Goal: Transaction & Acquisition: Purchase product/service

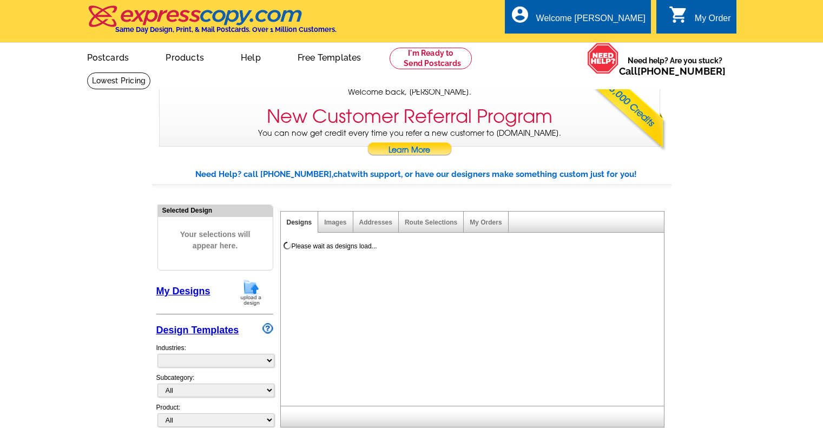
select select "785"
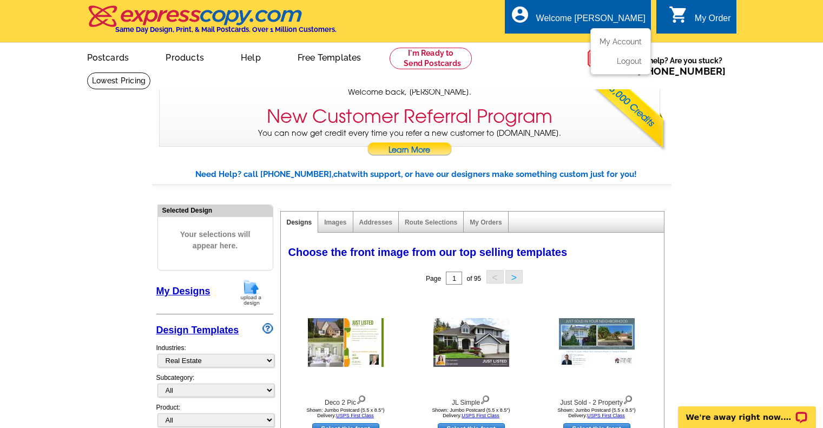
click at [611, 24] on div "Welcome [PERSON_NAME]" at bounding box center [590, 21] width 109 height 15
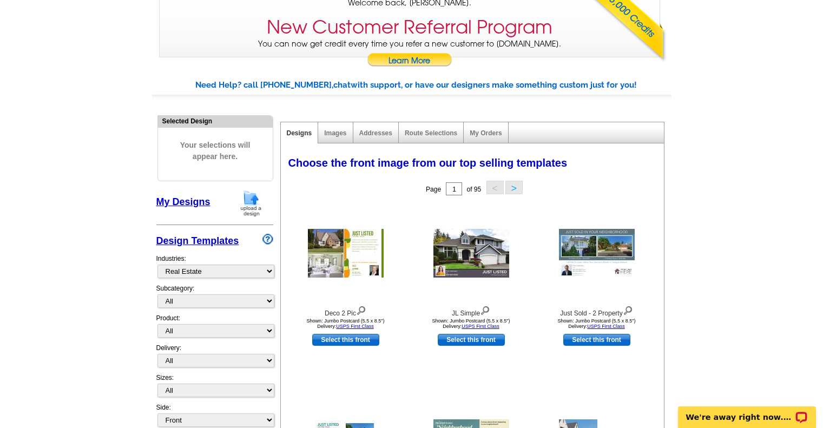
scroll to position [90, 0]
click at [489, 129] on div "My Orders" at bounding box center [486, 132] width 44 height 21
click at [493, 133] on link "My Orders" at bounding box center [486, 133] width 32 height 8
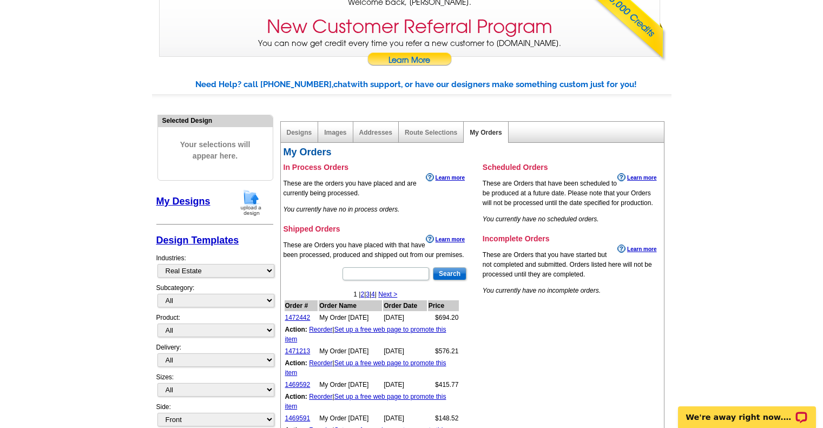
click at [316, 332] on link "Reorder" at bounding box center [320, 330] width 23 height 8
click at [319, 332] on link "Reorder" at bounding box center [320, 330] width 23 height 8
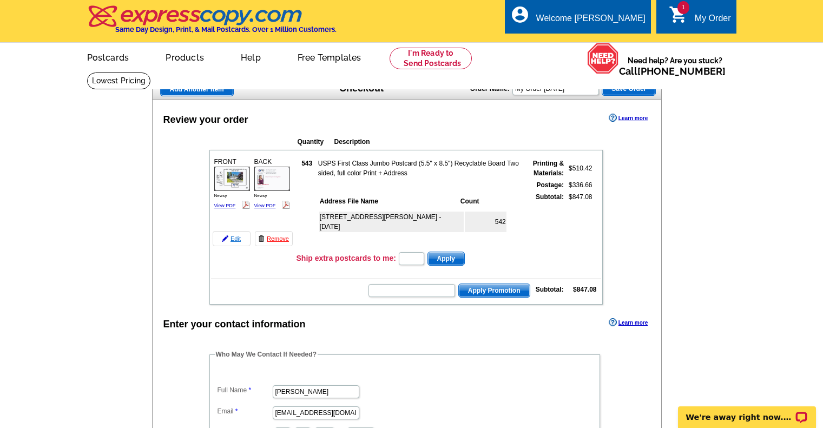
click at [237, 239] on link "Edit" at bounding box center [232, 238] width 38 height 15
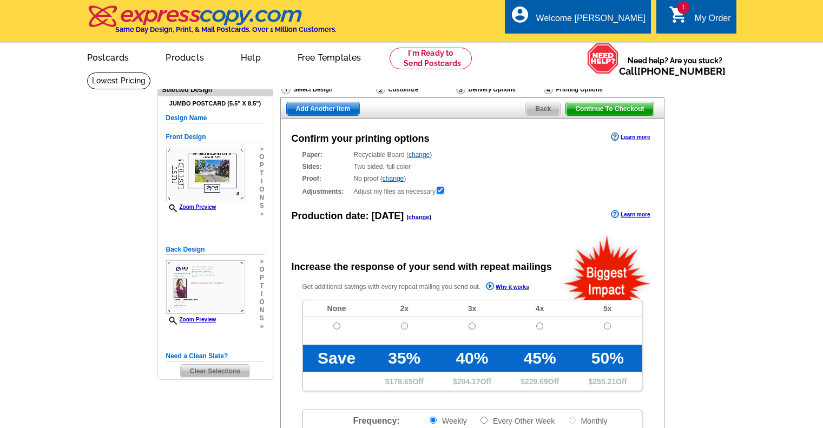
click at [236, 240] on div "Back Design Zoom Preview » o p t i o n s » Change Your Design Edit Design Copy …" at bounding box center [215, 288] width 99 height 98
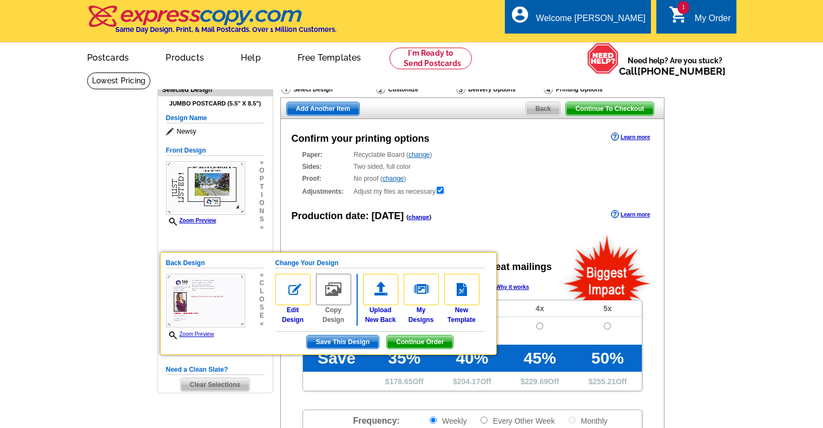
radio input "false"
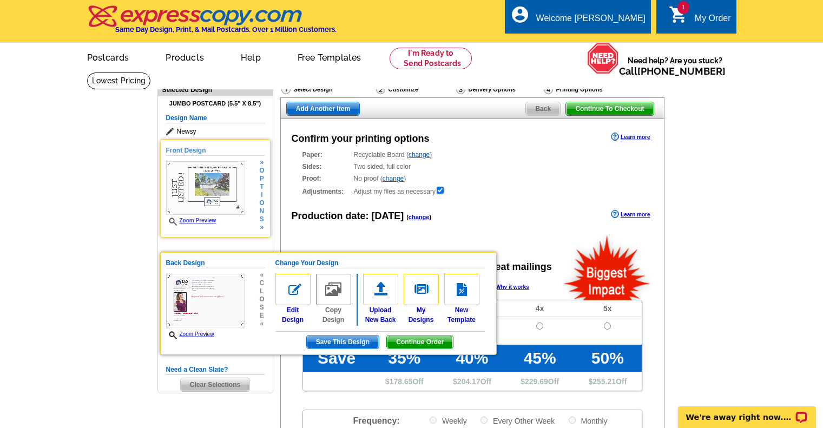
click at [180, 192] on img at bounding box center [205, 188] width 79 height 54
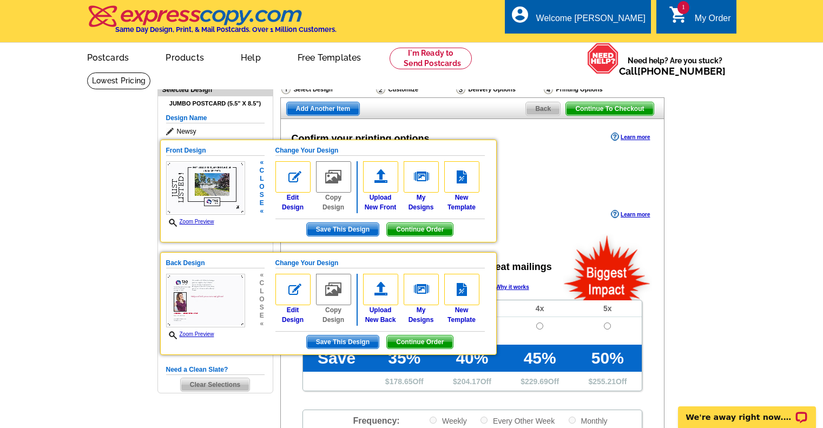
click at [180, 192] on img at bounding box center [205, 188] width 79 height 54
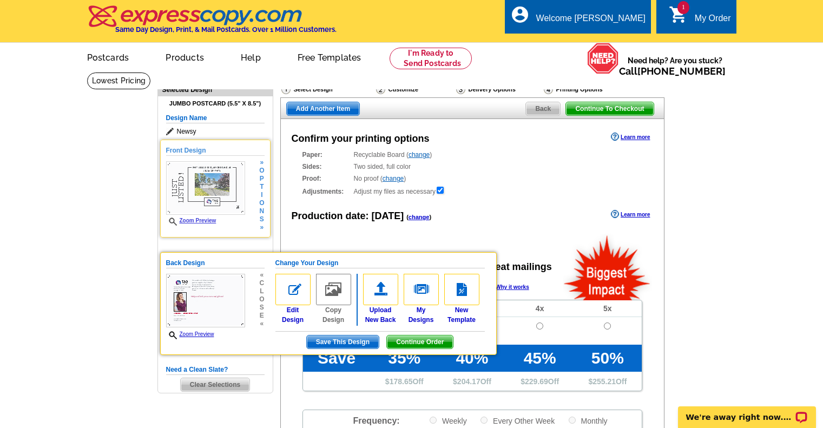
click at [186, 194] on img at bounding box center [205, 188] width 79 height 54
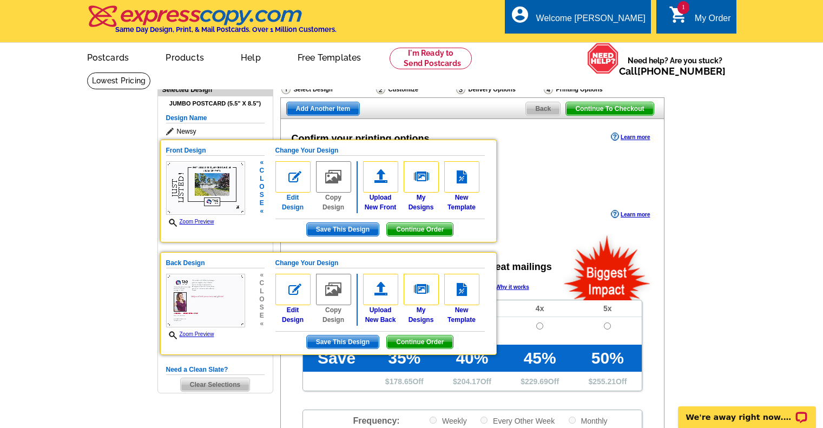
click at [293, 176] on img at bounding box center [292, 176] width 35 height 31
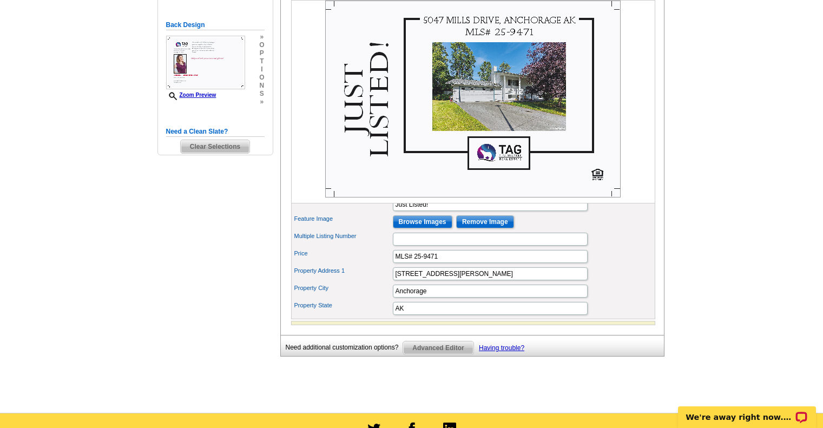
scroll to position [279, 0]
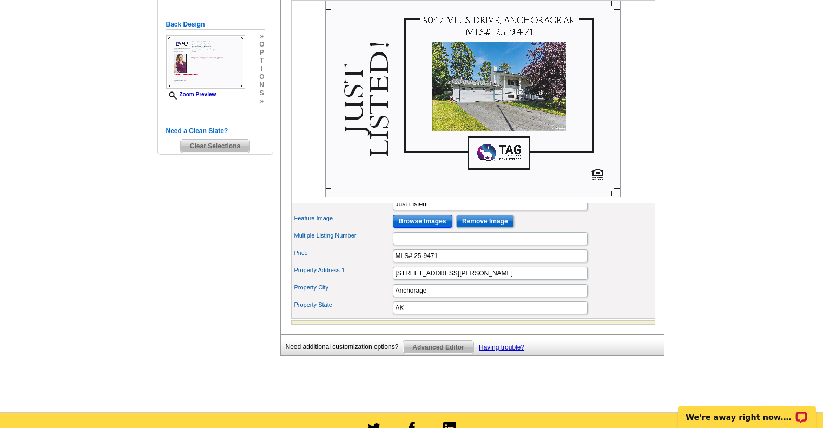
click at [442, 228] on input "Browse Images" at bounding box center [423, 221] width 60 height 13
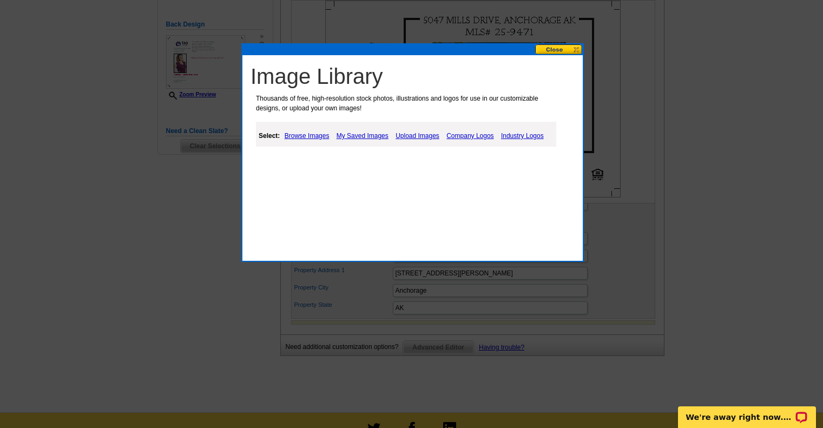
click at [433, 133] on link "Upload Images" at bounding box center [417, 135] width 49 height 13
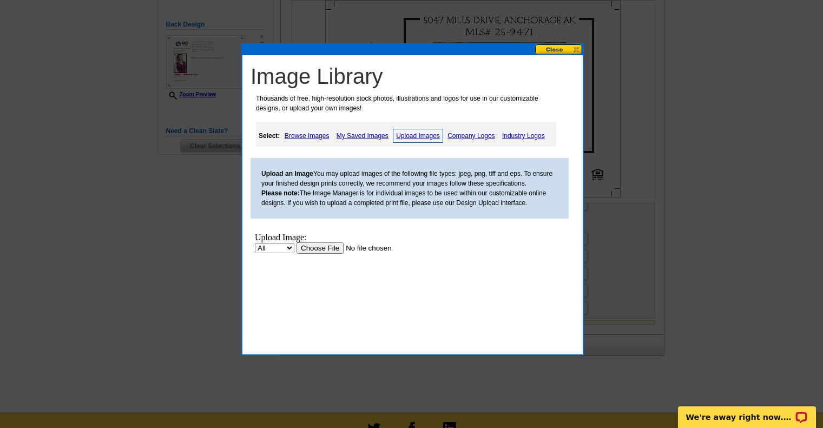
scroll to position [0, 0]
click at [314, 253] on input "file" at bounding box center [365, 247] width 137 height 11
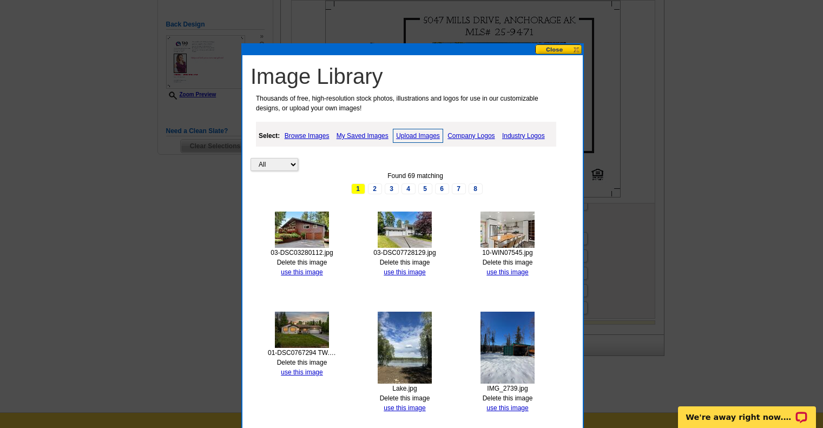
click at [311, 240] on img at bounding box center [302, 230] width 54 height 36
click at [312, 271] on link "use this image" at bounding box center [302, 272] width 42 height 8
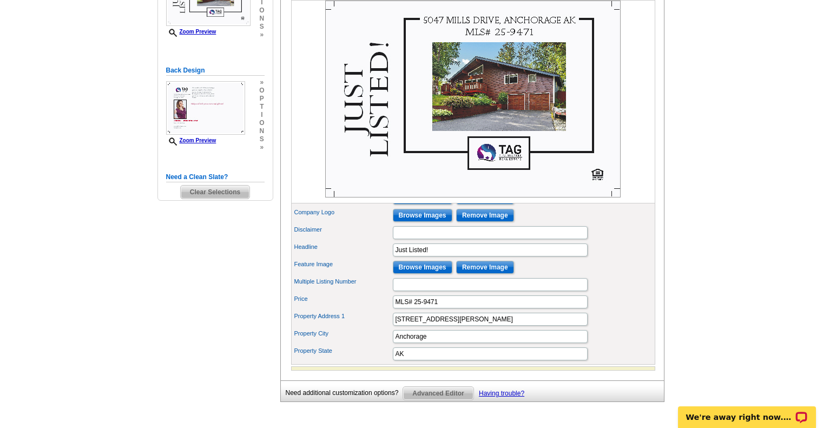
scroll to position [233, 0]
drag, startPoint x: 415, startPoint y: 322, endPoint x: 453, endPoint y: 324, distance: 37.9
click at [453, 308] on input "MLS# 25-9471" at bounding box center [490, 301] width 195 height 13
paste input "25-10904"
click at [421, 308] on input "MLS# 25-10904" at bounding box center [490, 301] width 195 height 13
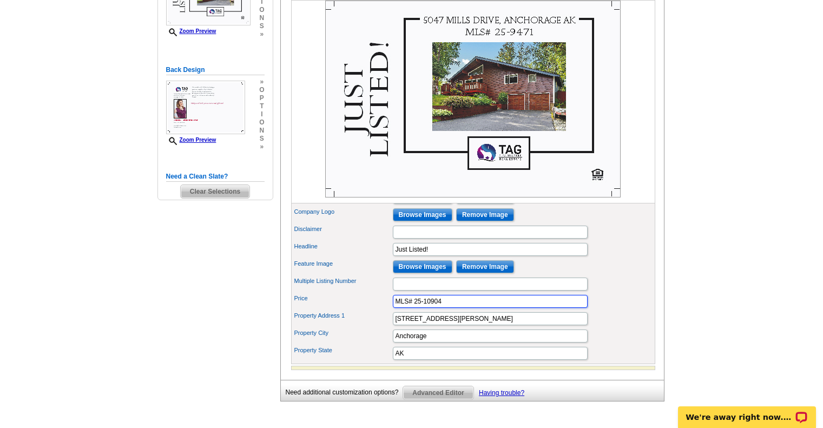
type input "MLS# 25-10904"
drag, startPoint x: 454, startPoint y: 342, endPoint x: 354, endPoint y: 345, distance: 100.2
click at [354, 327] on div "Property Address 1 5047 Mills Drive" at bounding box center [473, 318] width 360 height 17
paste input "13620 Windward Circl"
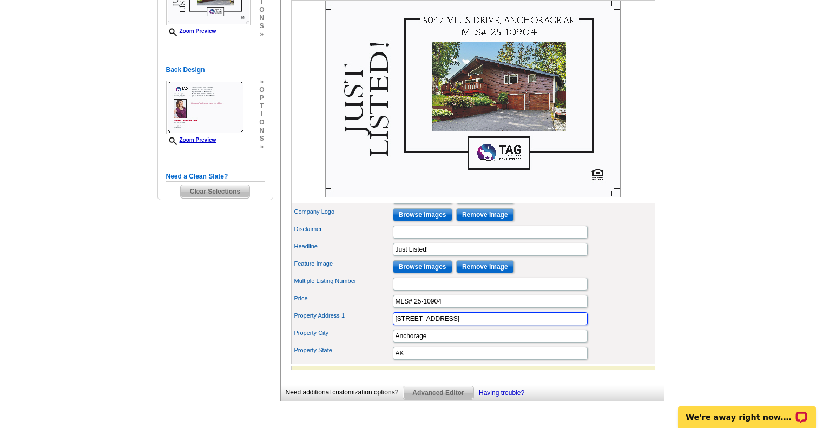
type input "13620 Windward Circle"
click at [641, 327] on div "Property Address 1 13620 Windward Circle" at bounding box center [473, 318] width 360 height 17
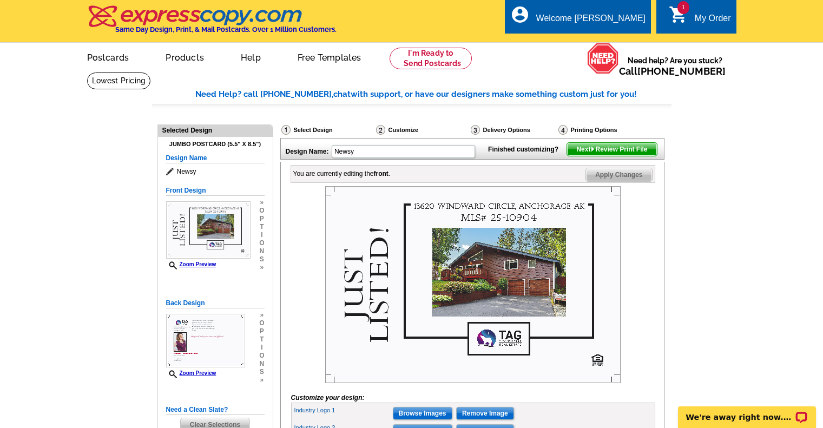
click at [647, 156] on span "Next Review Print File" at bounding box center [611, 149] width 89 height 13
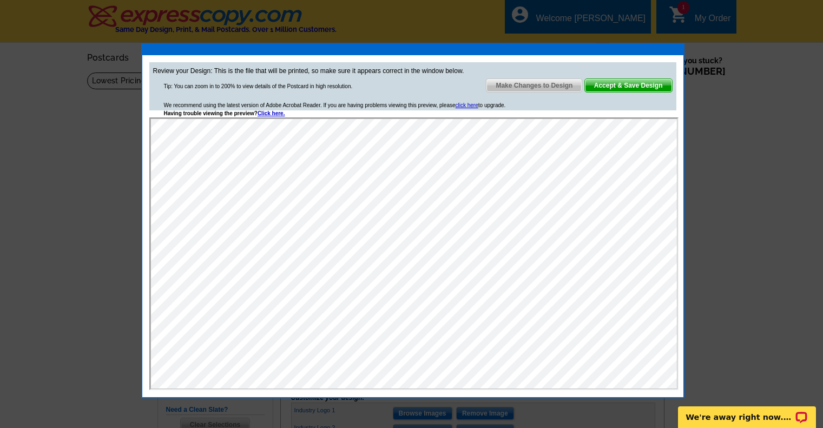
click at [637, 86] on span "Accept & Save Design" at bounding box center [628, 85] width 87 height 13
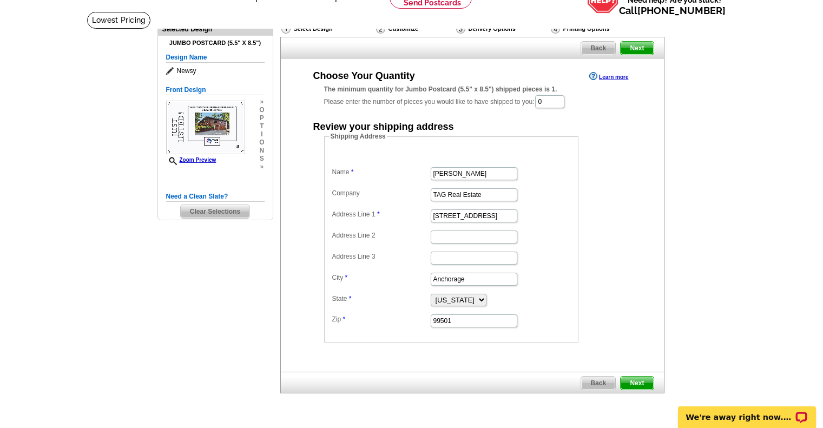
scroll to position [49, 0]
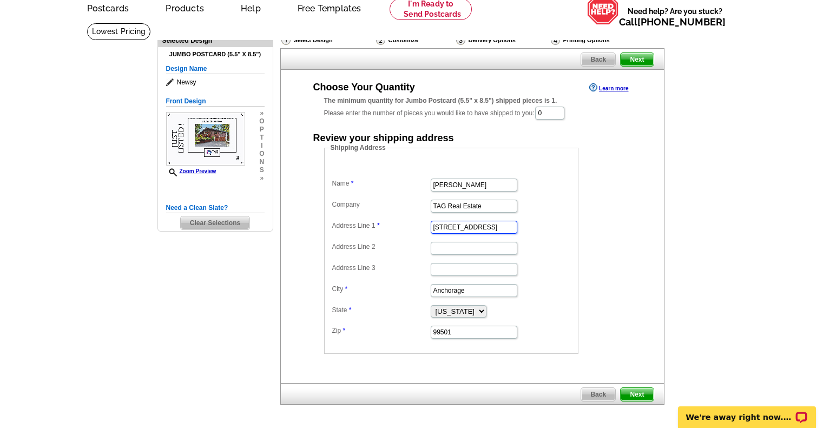
drag, startPoint x: 492, startPoint y: 231, endPoint x: 369, endPoint y: 239, distance: 123.7
click at [369, 239] on dl "Name [PERSON_NAME] Company TAG Real Estate Address Line 1 [STREET_ADDRESS] Addr…" at bounding box center [452, 251] width 244 height 178
paste input "[STREET_ADDRESS]"
type input "[STREET_ADDRESS]"
click at [464, 331] on input "99501" at bounding box center [474, 332] width 87 height 13
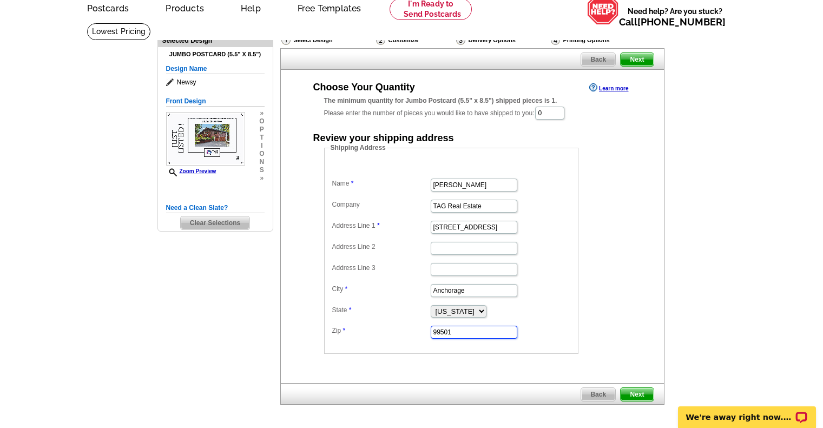
scroll to position [0, 0]
type input "99503"
click at [640, 402] on link "Next" at bounding box center [637, 395] width 34 height 14
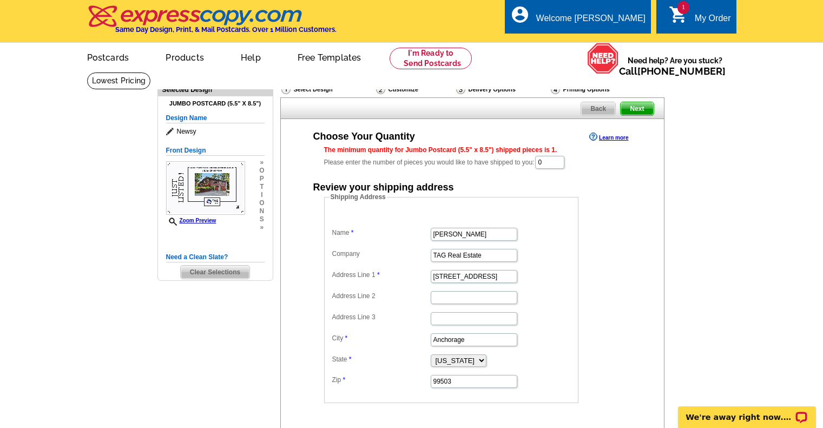
click at [586, 111] on span "Back" at bounding box center [598, 108] width 34 height 13
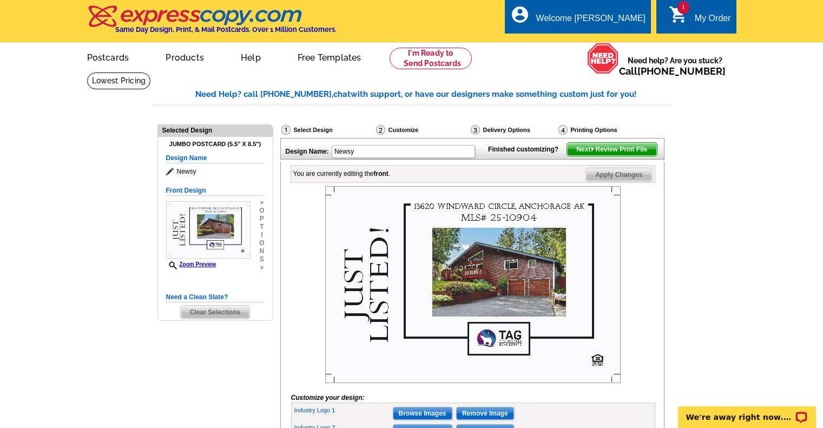
click at [495, 130] on div "Delivery Options" at bounding box center [514, 131] width 88 height 14
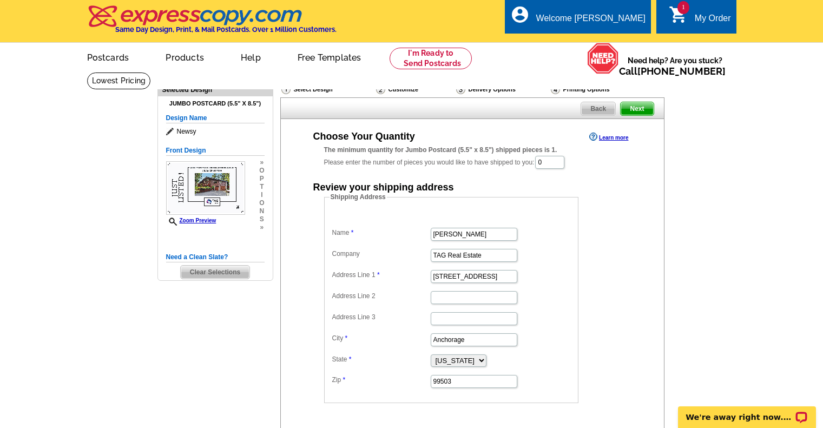
click at [646, 106] on span "Next" at bounding box center [637, 108] width 32 height 13
drag, startPoint x: 564, startPoint y: 160, endPoint x: 525, endPoint y: 166, distance: 39.3
click at [525, 166] on div "The minimum quantity for Jumbo Postcard (5.5" x 8.5") shipped pieces is 1. Plea…" at bounding box center [472, 157] width 297 height 25
type input "1"
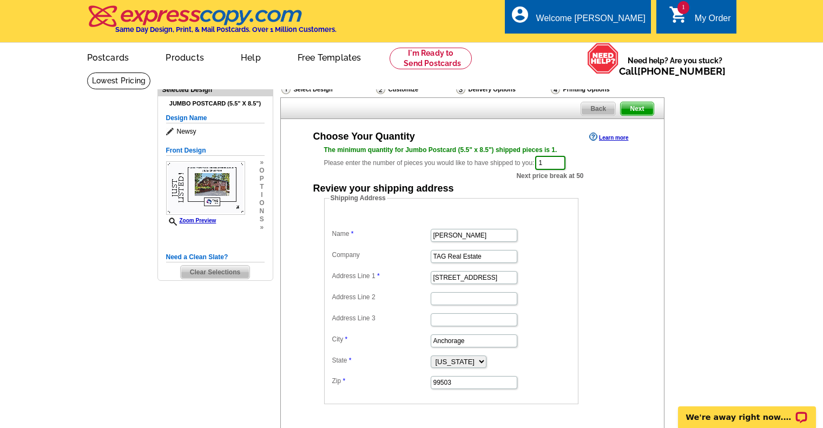
click at [639, 103] on div "Back Next" at bounding box center [472, 108] width 384 height 22
click at [639, 109] on span "Next" at bounding box center [637, 108] width 32 height 13
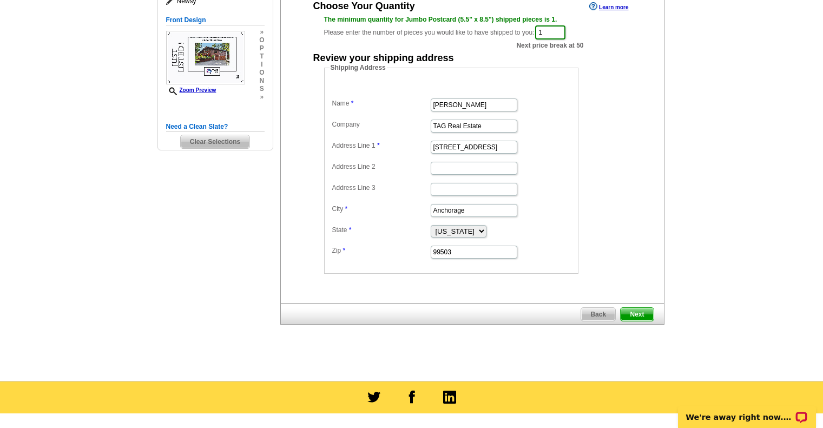
scroll to position [133, 0]
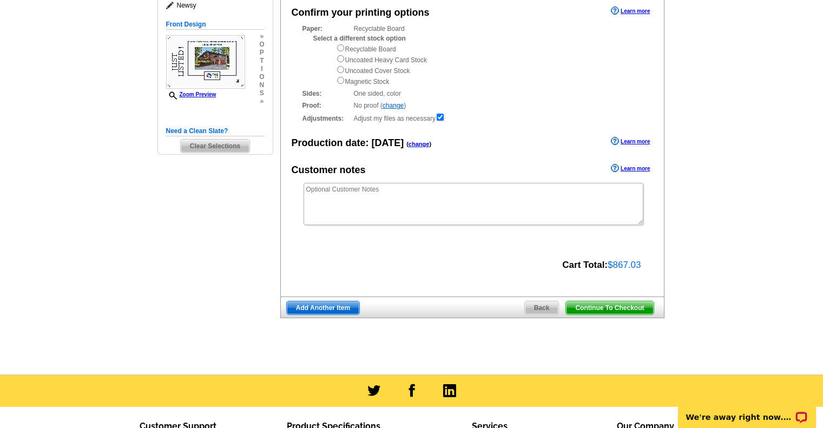
scroll to position [127, 0]
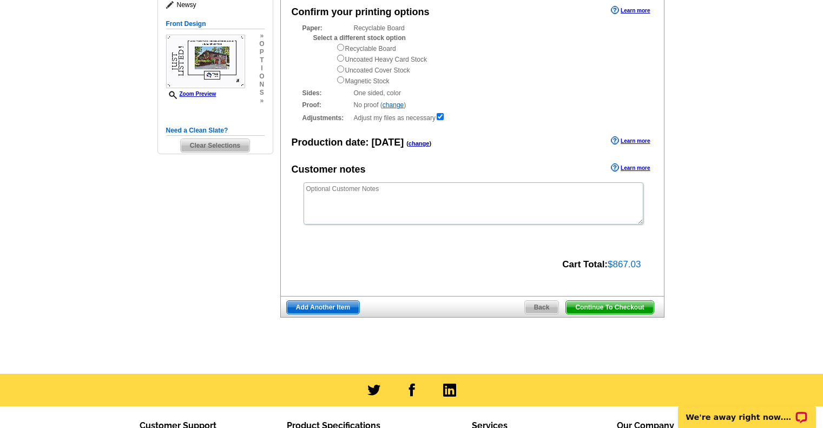
click at [536, 307] on span "Back" at bounding box center [542, 307] width 34 height 13
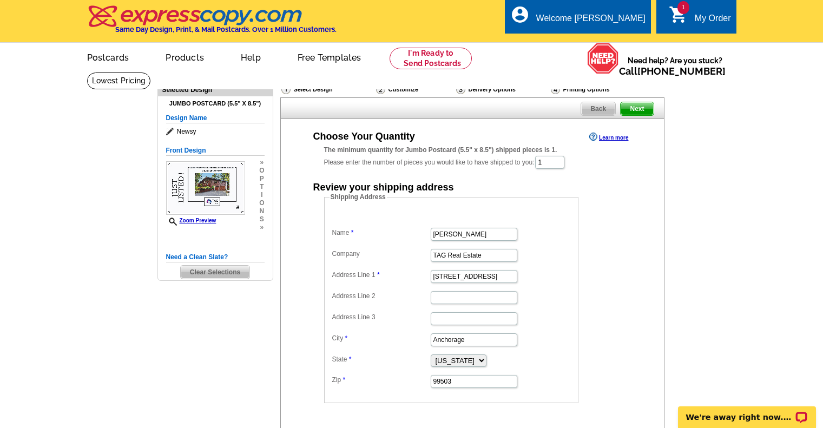
click at [323, 91] on div "Select Design" at bounding box center [327, 91] width 95 height 14
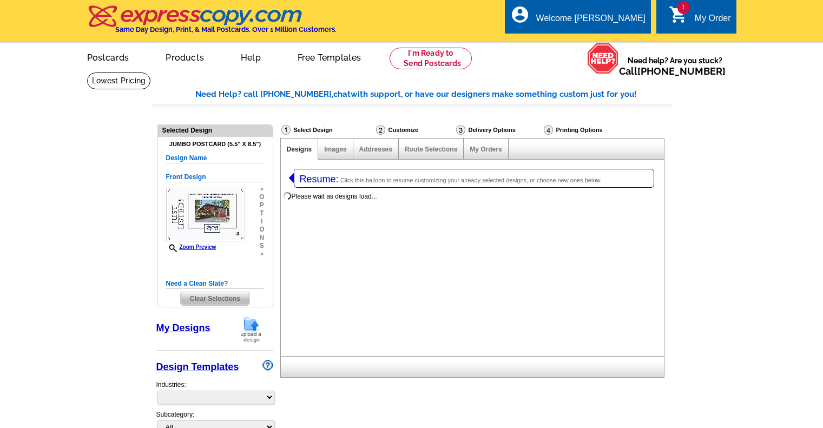
select select "1"
select select "2"
select select "back"
select select "785"
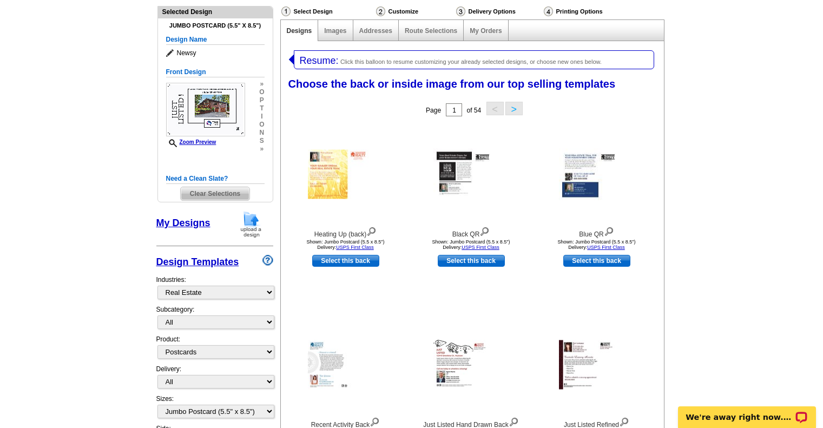
scroll to position [119, 0]
click at [190, 221] on link "My Designs" at bounding box center [183, 222] width 54 height 11
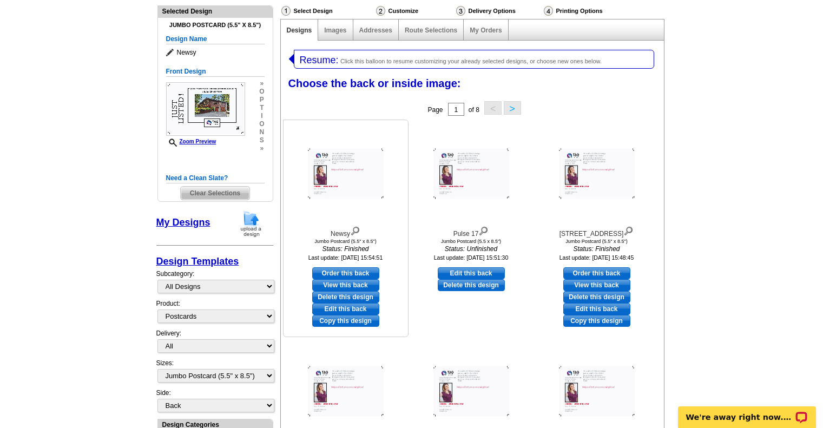
click at [357, 182] on img at bounding box center [346, 174] width 76 height 50
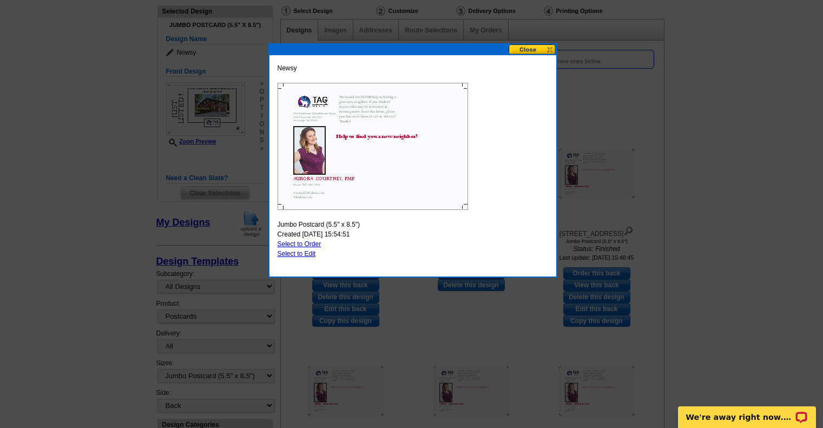
click at [518, 47] on button at bounding box center [533, 49] width 48 height 10
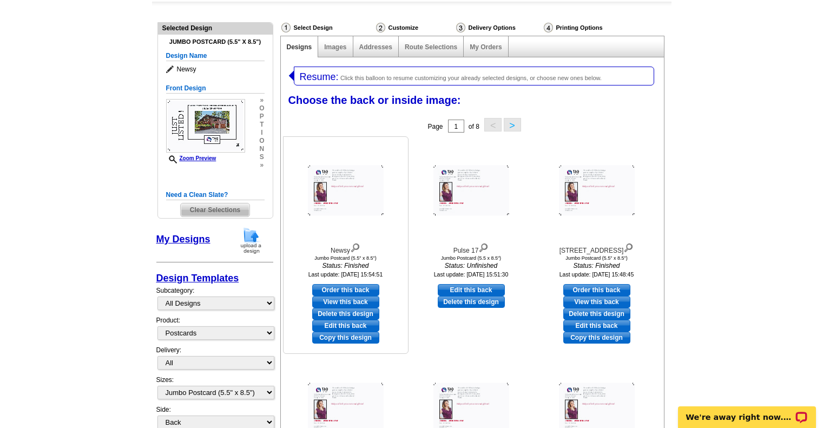
scroll to position [101, 0]
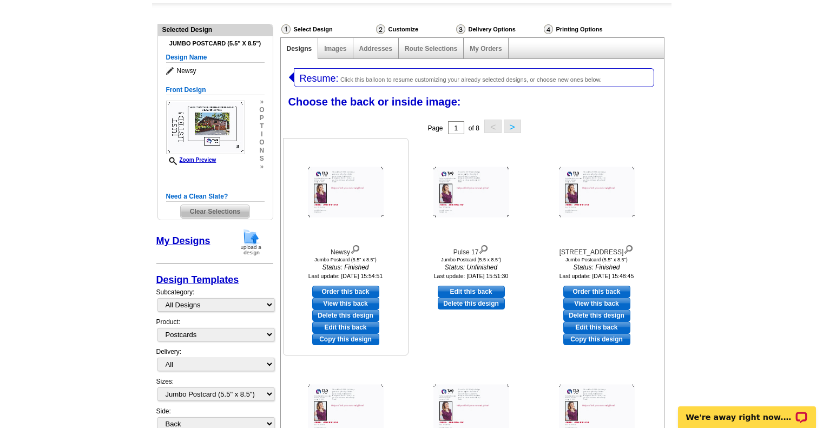
click at [368, 296] on link "Order this back" at bounding box center [345, 292] width 67 height 12
select select "front"
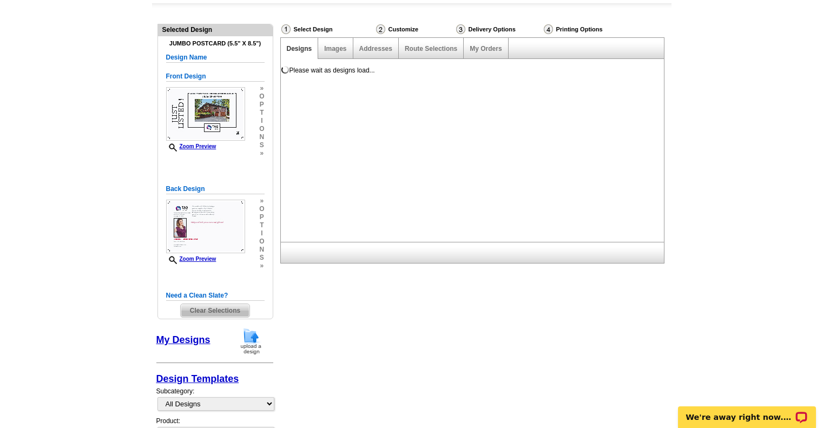
scroll to position [0, 0]
drag, startPoint x: 368, startPoint y: 296, endPoint x: 333, endPoint y: 311, distance: 37.8
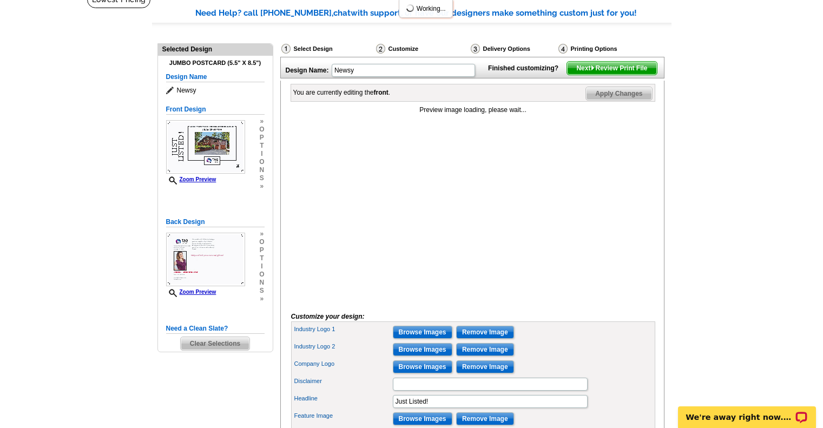
scroll to position [82, 0]
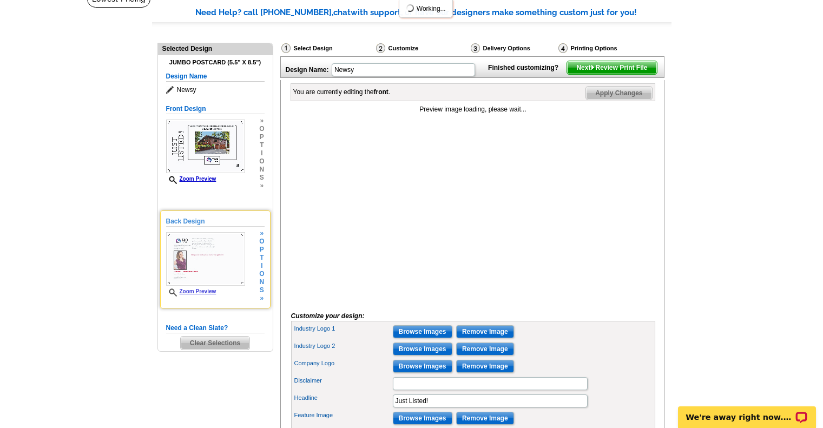
click at [209, 257] on img at bounding box center [205, 259] width 79 height 54
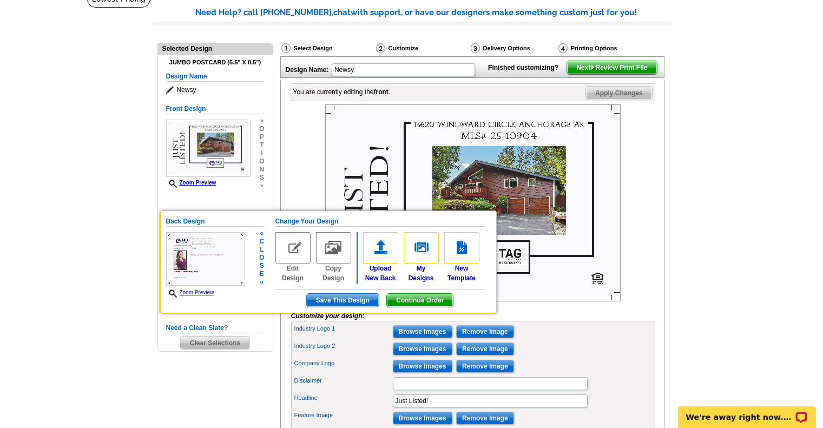
click at [228, 262] on img at bounding box center [205, 259] width 79 height 54
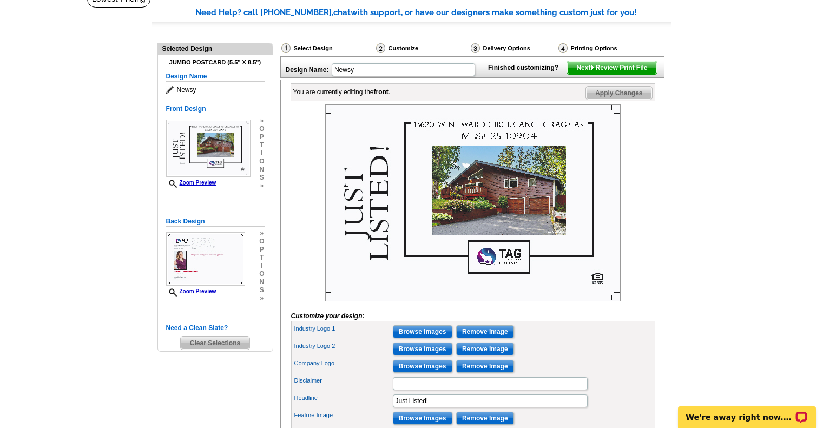
click at [632, 74] on span "Next Review Print File" at bounding box center [611, 67] width 89 height 13
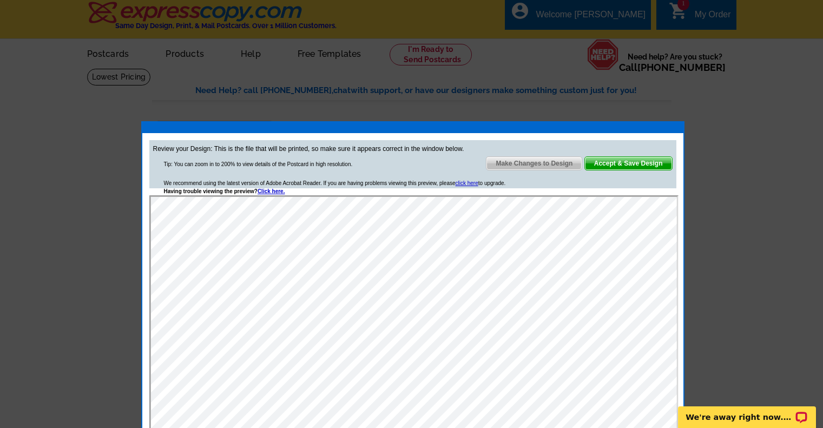
scroll to position [3, 0]
click at [613, 164] on span "Accept & Save Design" at bounding box center [628, 163] width 87 height 13
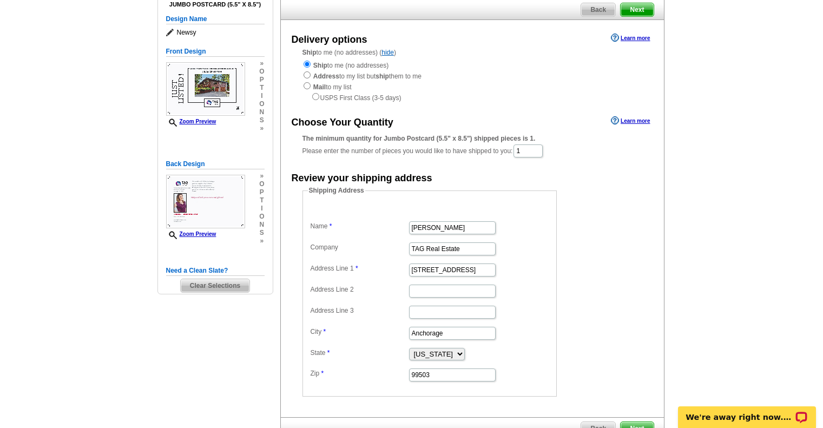
scroll to position [100, 0]
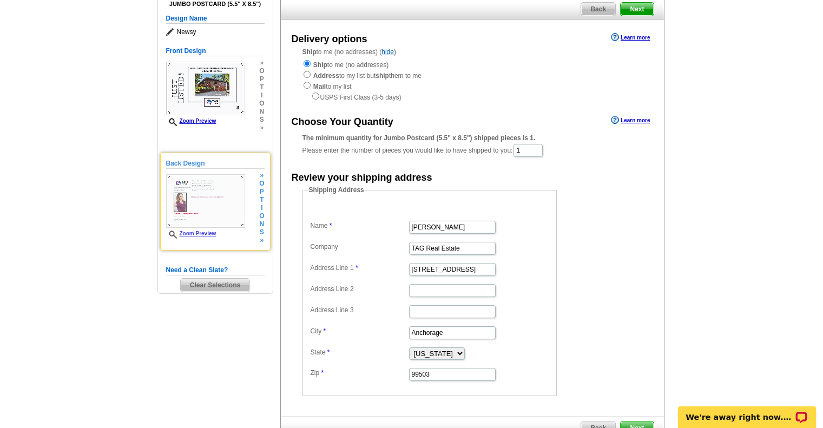
click at [216, 237] on link "Zoom Preview" at bounding box center [191, 234] width 50 height 6
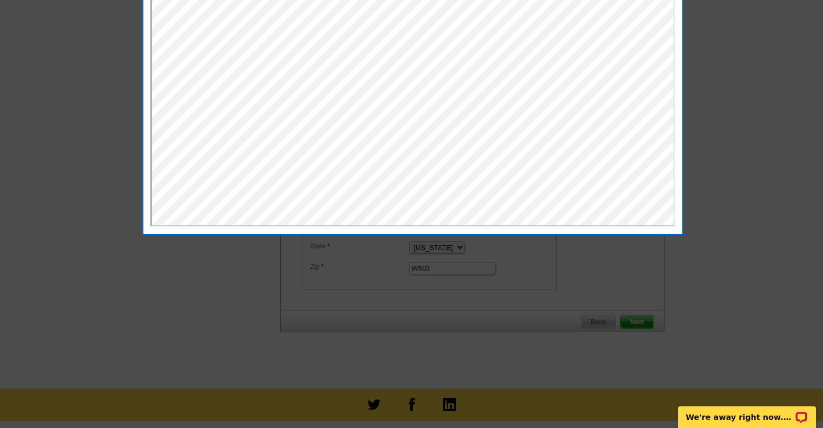
scroll to position [0, 0]
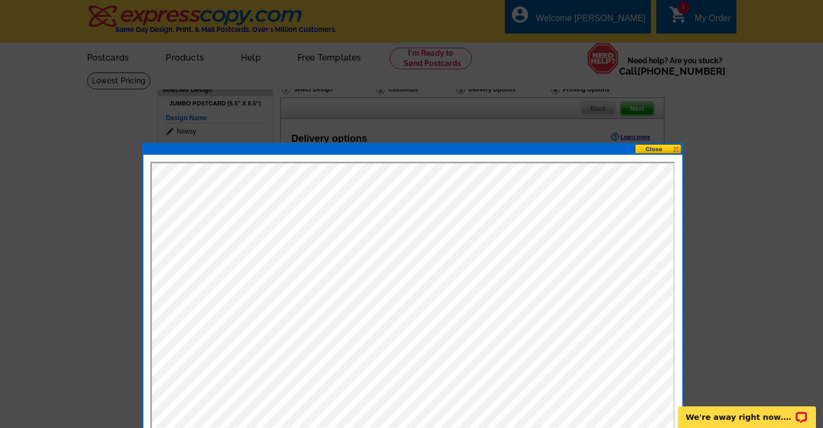
click at [648, 153] on button at bounding box center [659, 149] width 48 height 10
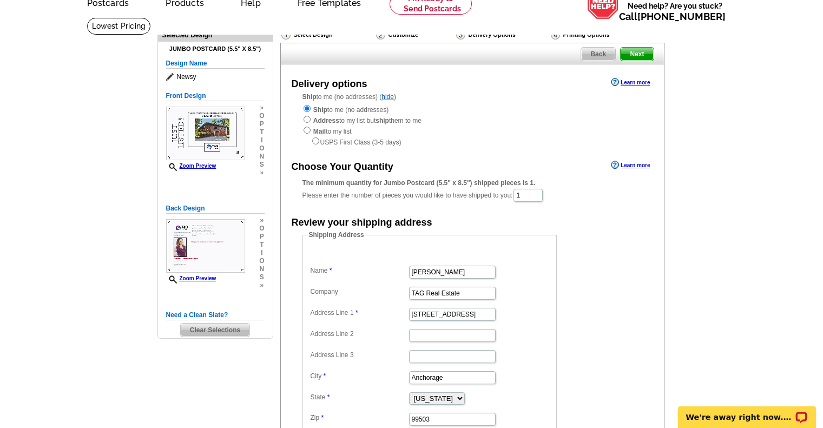
scroll to position [55, 0]
click at [307, 133] on input "radio" at bounding box center [307, 129] width 7 height 7
radio input "true"
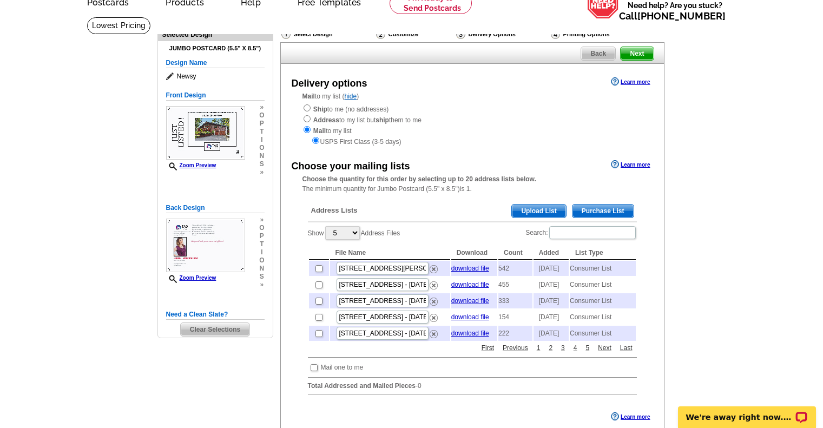
click at [613, 212] on span "Purchase List" at bounding box center [603, 211] width 61 height 13
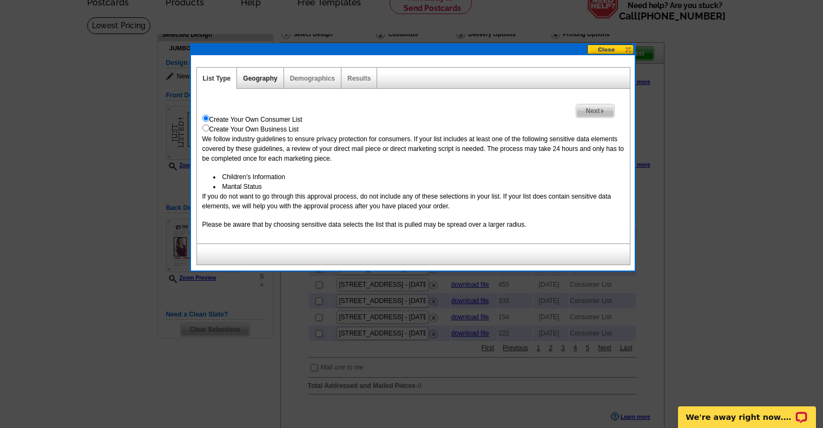
click at [272, 77] on link "Geography" at bounding box center [260, 79] width 34 height 8
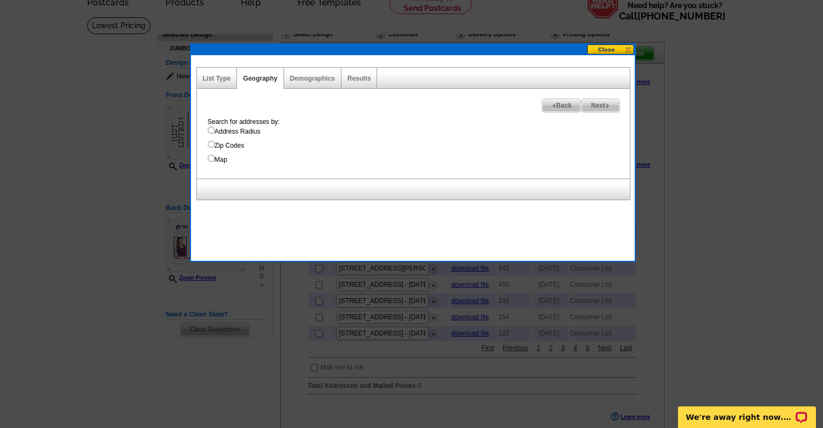
click at [253, 132] on label "Address Radius" at bounding box center [419, 132] width 422 height 10
click at [215, 132] on input "Address Radius" at bounding box center [211, 130] width 7 height 7
radio input "true"
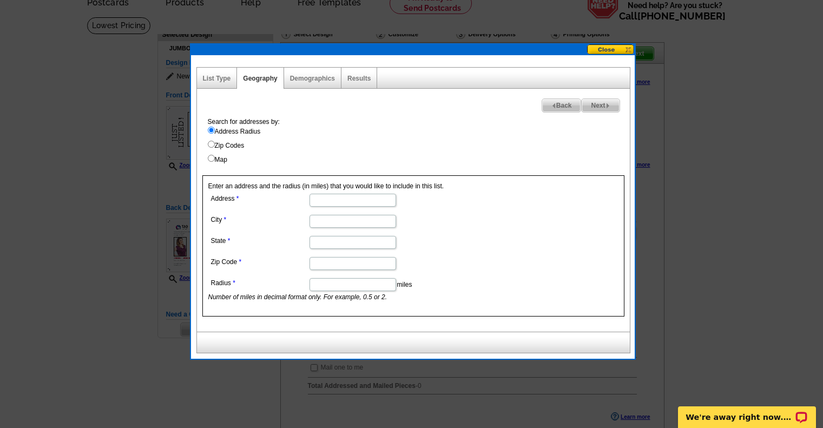
click at [343, 200] on input "Address" at bounding box center [353, 200] width 87 height 13
type input "13620 Windward Cir"
type input "Anchorage"
type input "AK"
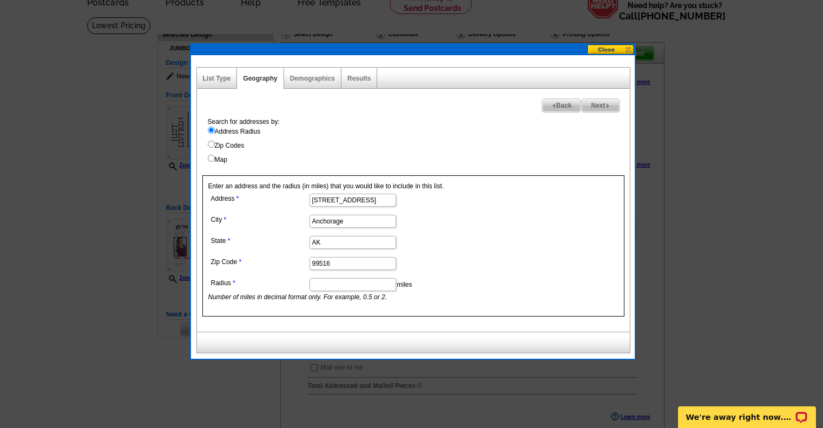
type input "99516"
click at [380, 284] on input "Radius" at bounding box center [353, 284] width 87 height 13
type input ".1"
click at [362, 77] on link "Results" at bounding box center [358, 79] width 23 height 8
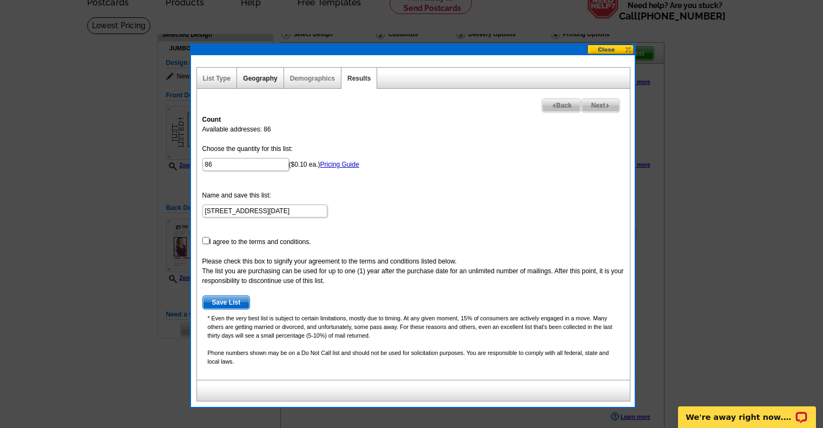
click at [250, 75] on link "Geography" at bounding box center [260, 79] width 34 height 8
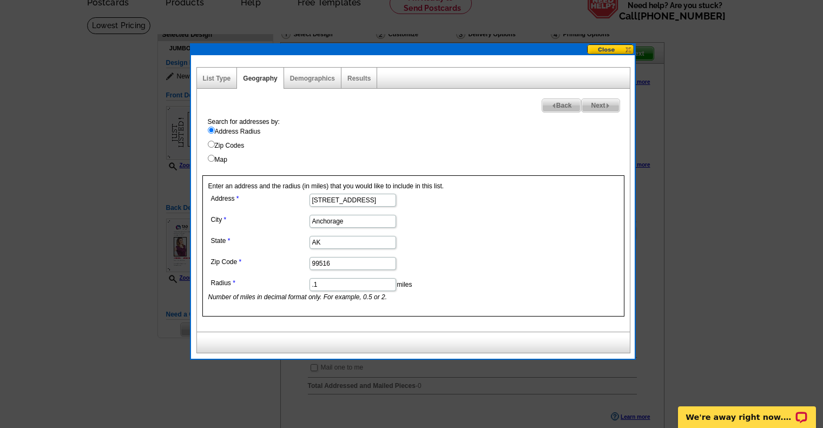
click at [325, 281] on input ".1" at bounding box center [353, 284] width 87 height 13
type input ".25"
click at [372, 76] on div "Results" at bounding box center [360, 78] width 36 height 21
click at [363, 78] on link "Results" at bounding box center [358, 79] width 23 height 8
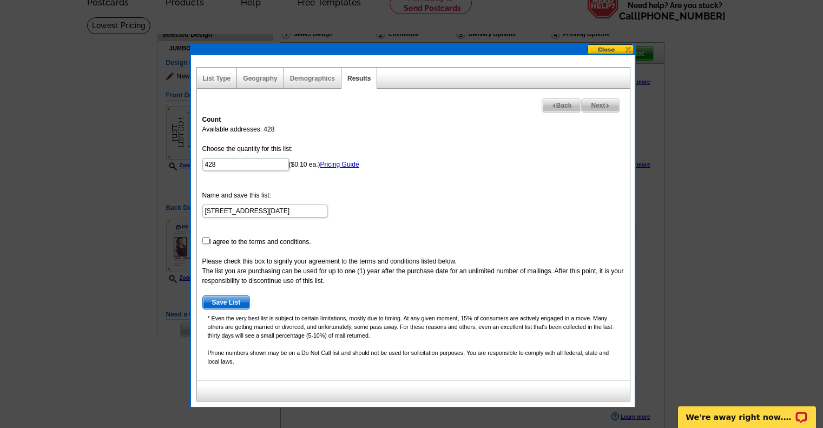
click at [287, 244] on form "Choose the quantity for this list: 428 ($0.10 ea.) Pricing Guide Name and save …" at bounding box center [413, 227] width 422 height 166
click at [208, 243] on input "checkbox" at bounding box center [205, 240] width 7 height 7
checkbox input "true"
click at [341, 166] on link "Pricing Guide" at bounding box center [339, 165] width 39 height 8
click at [239, 294] on form "Choose the quantity for this list: 428 ($0.10 ea.) Pricing Guide Name and save …" at bounding box center [413, 227] width 422 height 166
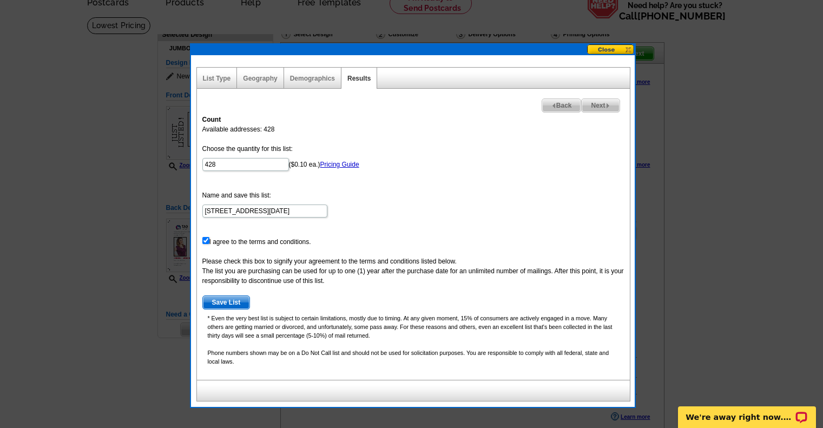
click at [227, 299] on span "Save List" at bounding box center [226, 302] width 47 height 13
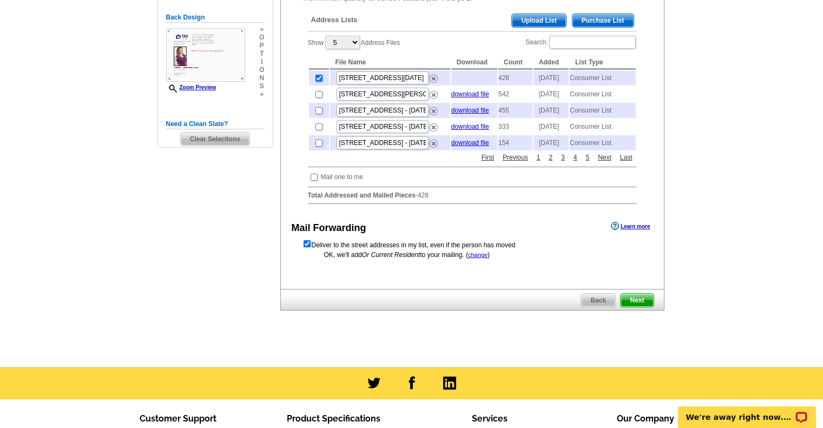
scroll to position [260, 0]
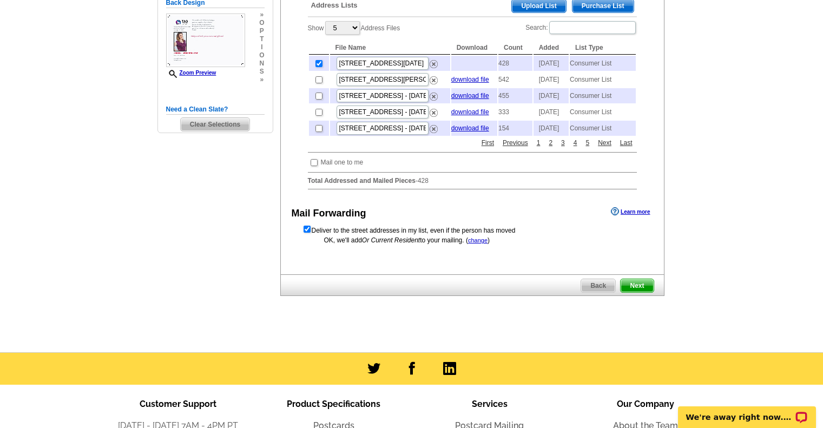
click at [412, 333] on div "Need Help? call [PHONE_NUMBER], chat with support, or have our designers make s…" at bounding box center [412, 77] width 520 height 531
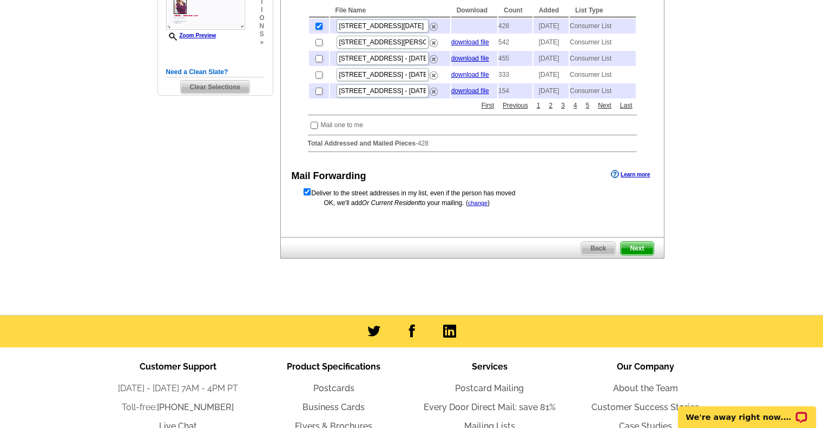
scroll to position [298, 0]
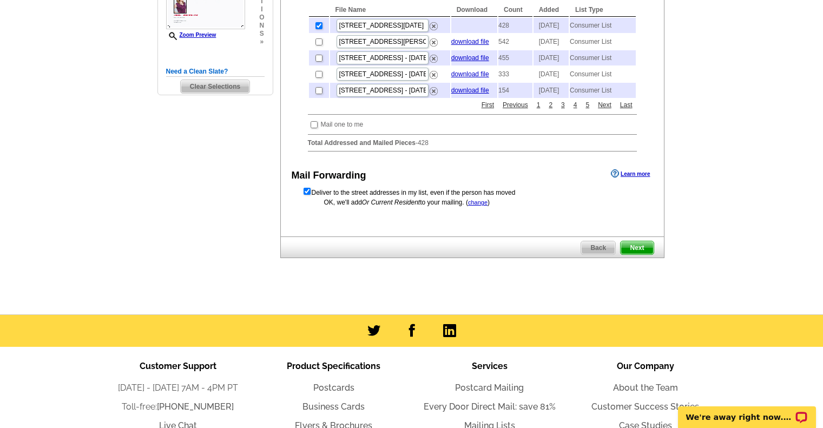
click at [644, 254] on span "Next" at bounding box center [637, 247] width 32 height 13
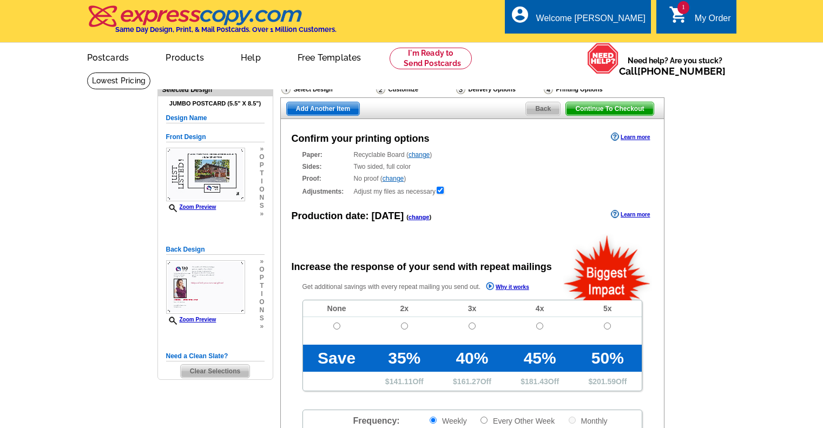
radio input "false"
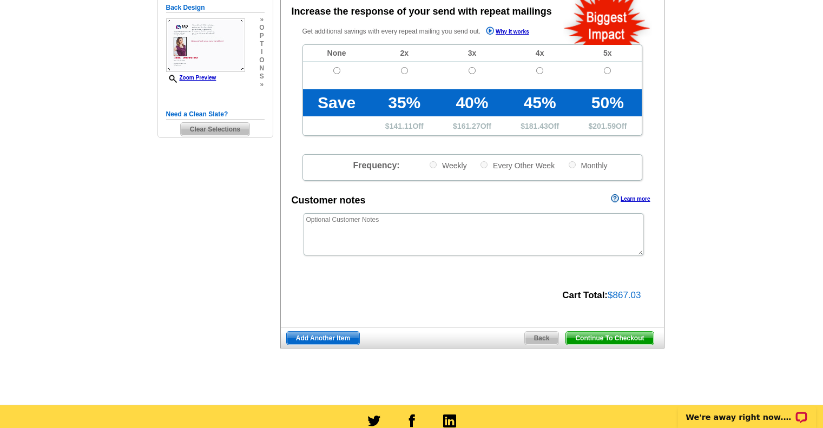
scroll to position [257, 0]
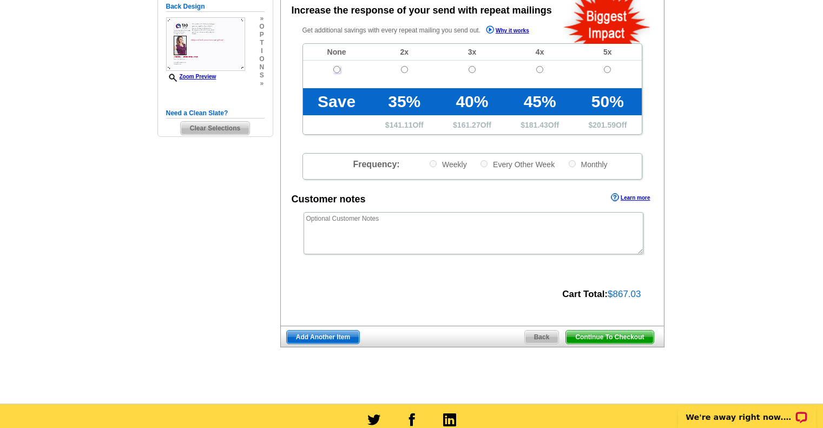
click at [336, 72] on input "radio" at bounding box center [336, 69] width 7 height 7
radio input "true"
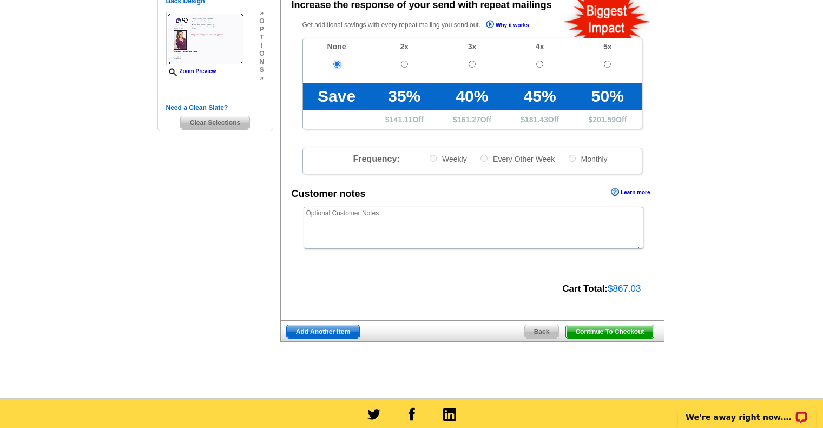
scroll to position [265, 0]
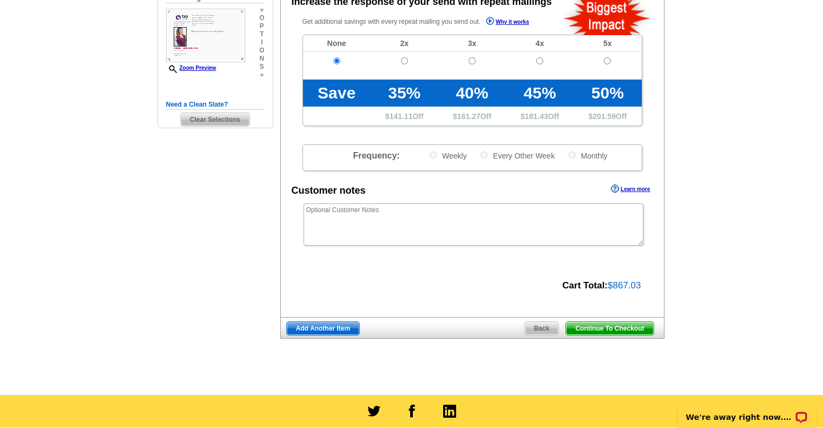
click at [610, 332] on span "Continue To Checkout" at bounding box center [609, 328] width 87 height 13
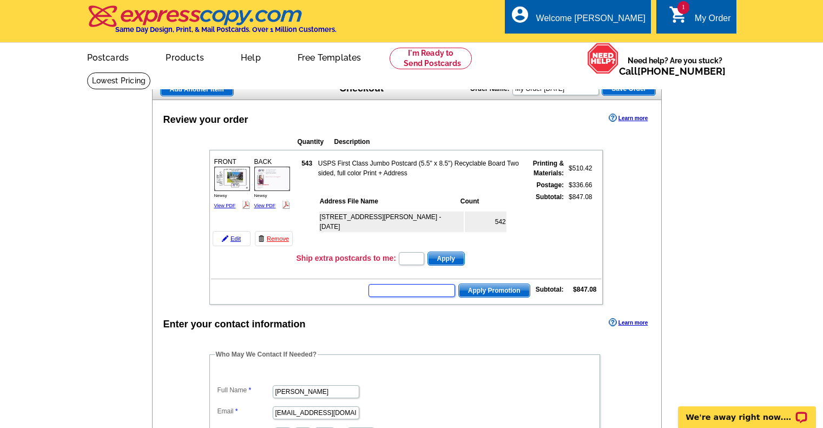
click at [392, 292] on input "text" at bounding box center [412, 290] width 87 height 13
type input "bogo50"
click at [472, 287] on span "Apply Promotion" at bounding box center [494, 290] width 71 height 13
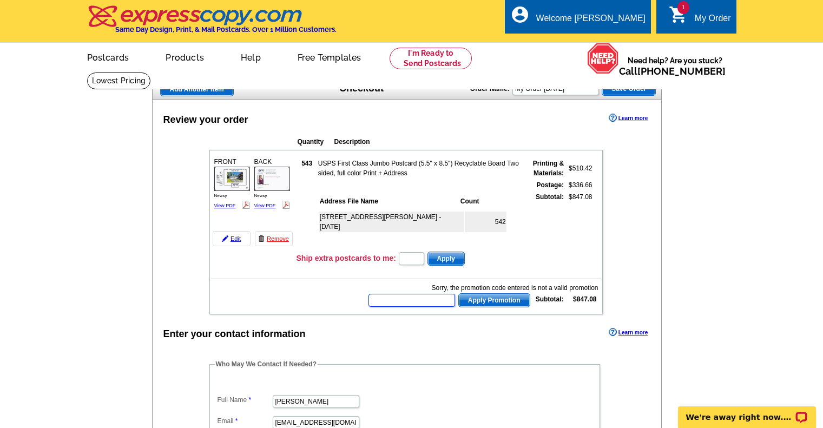
click at [428, 305] on input "text" at bounding box center [412, 300] width 87 height 13
type input "hurry40"
click at [490, 293] on div "Sorry, the promotion code entered is not a valid promotion" at bounding box center [482, 288] width 231 height 10
click at [490, 299] on span "Apply Promotion" at bounding box center [494, 300] width 71 height 13
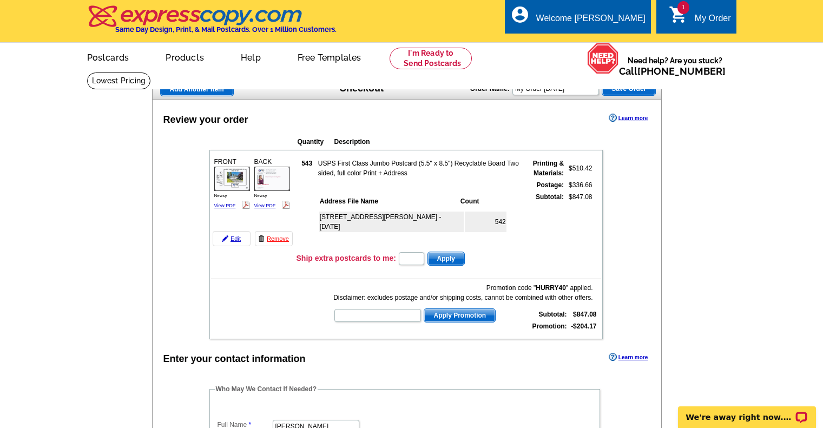
click at [242, 181] on img at bounding box center [232, 179] width 36 height 24
click at [238, 239] on link "Edit" at bounding box center [232, 238] width 38 height 15
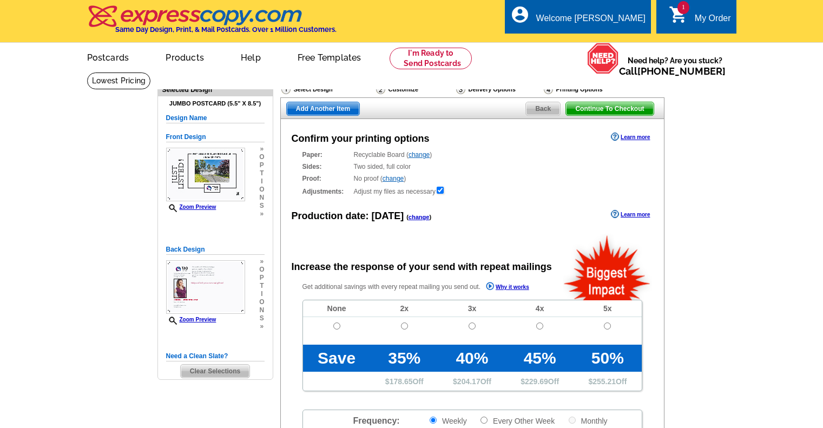
radio input "false"
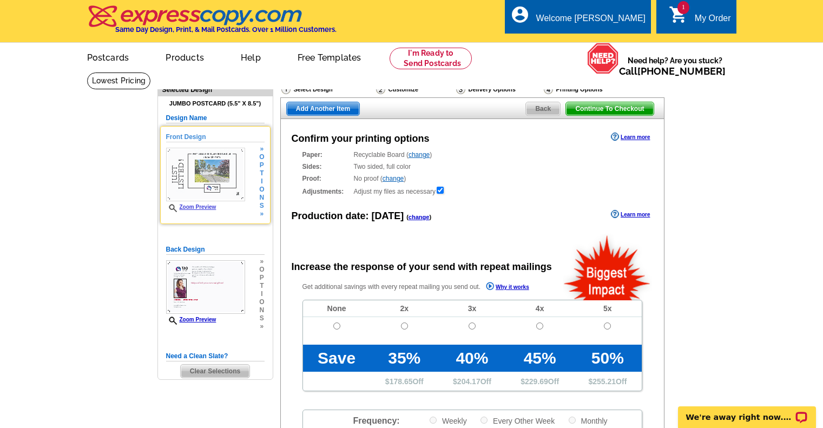
click at [225, 175] on img at bounding box center [205, 175] width 79 height 54
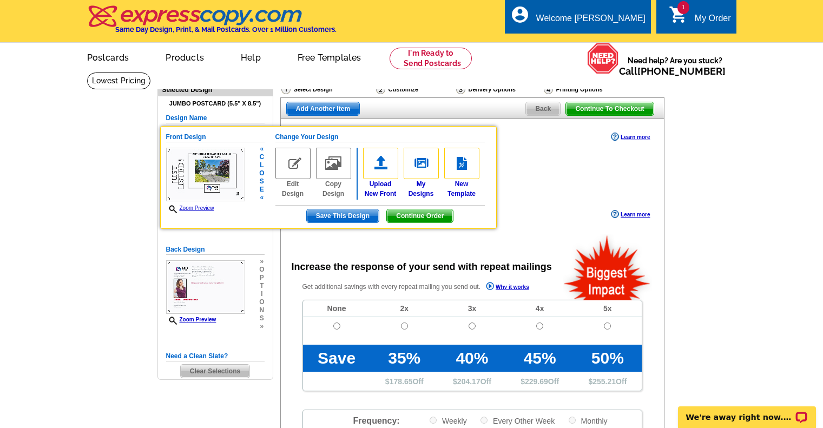
click at [296, 157] on img at bounding box center [292, 163] width 35 height 31
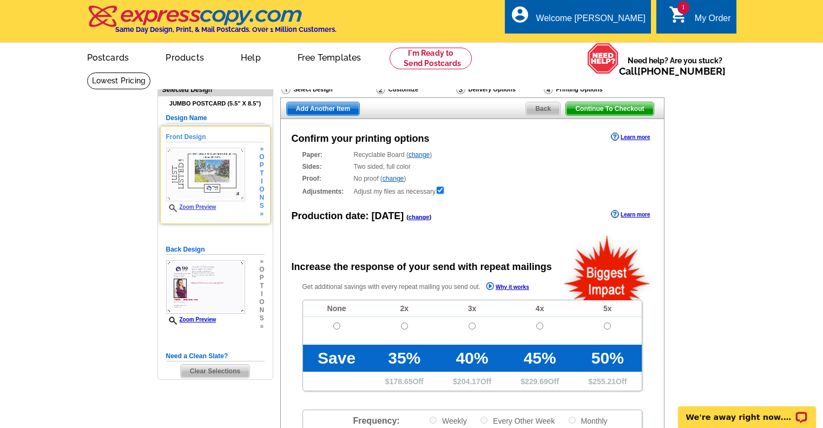
click at [229, 188] on img at bounding box center [205, 175] width 79 height 54
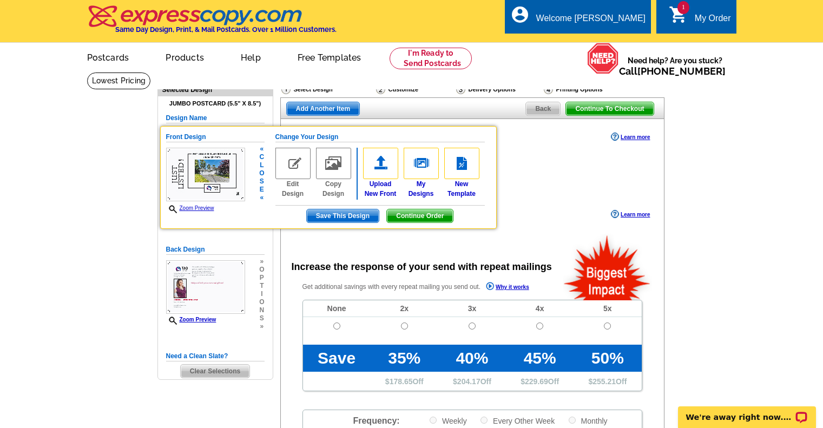
click at [279, 184] on link "Edit Design" at bounding box center [292, 173] width 35 height 51
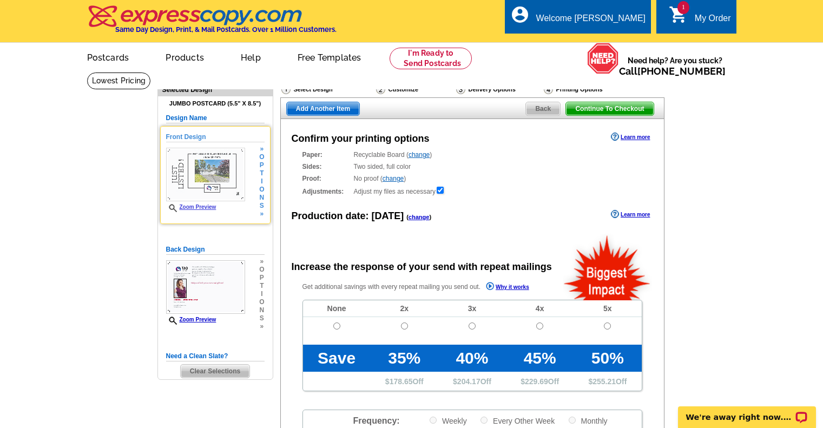
click at [215, 181] on img at bounding box center [205, 175] width 79 height 54
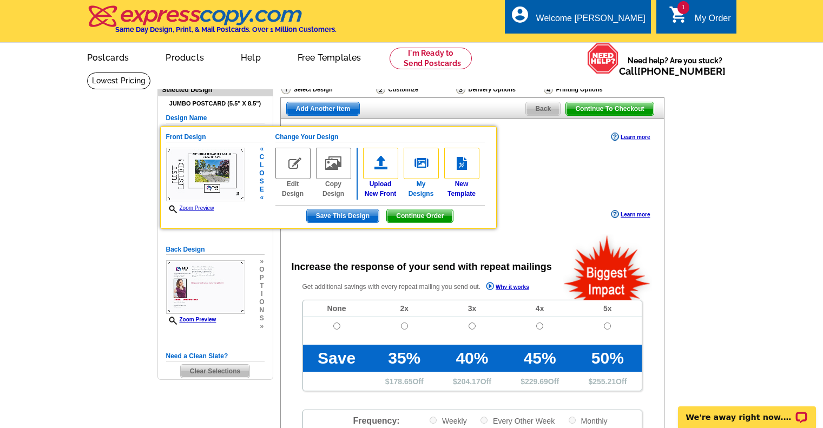
click at [428, 195] on link "My Designs" at bounding box center [421, 173] width 35 height 51
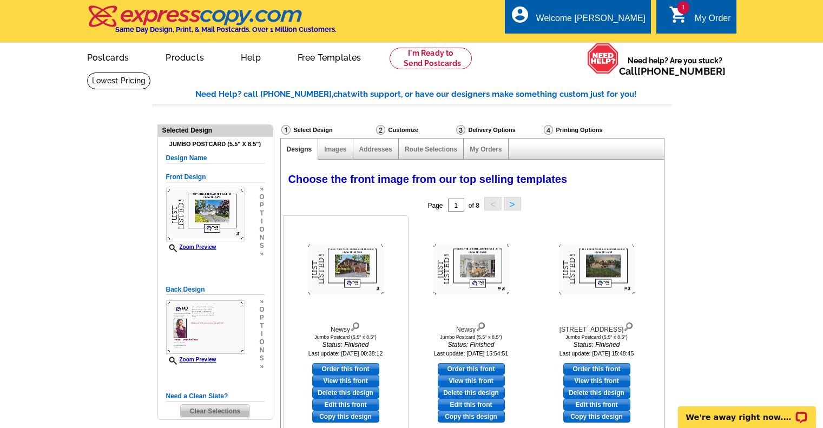
click at [364, 371] on link "Order this front" at bounding box center [345, 369] width 67 height 12
select select "2"
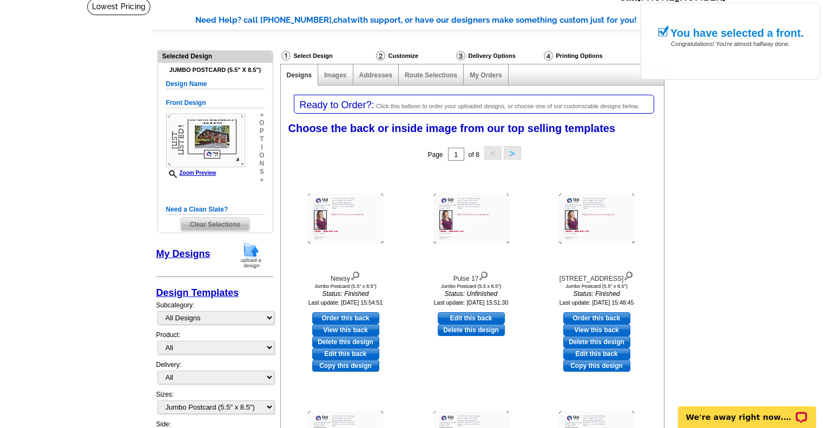
scroll to position [75, 0]
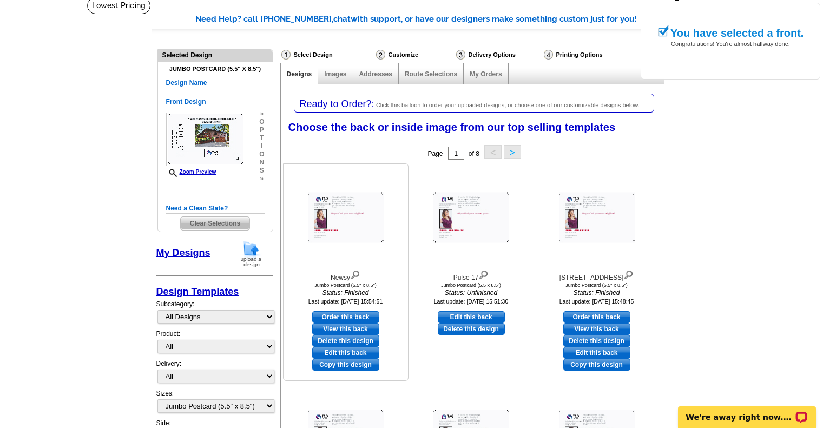
click at [366, 320] on link "Order this back" at bounding box center [345, 317] width 67 height 12
select select "front"
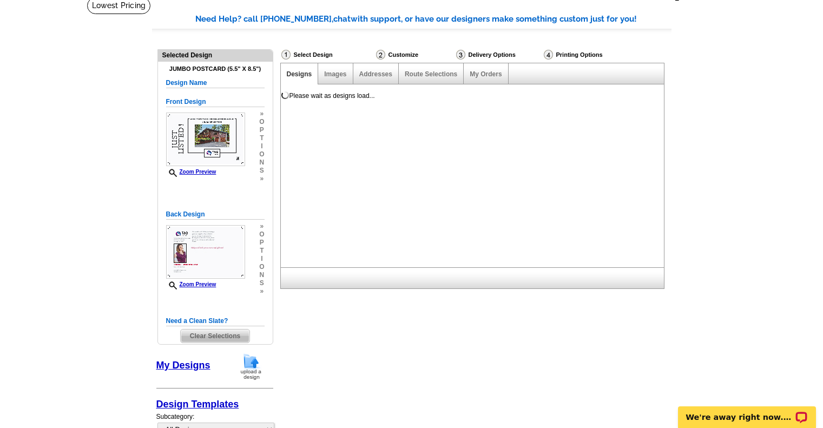
scroll to position [0, 0]
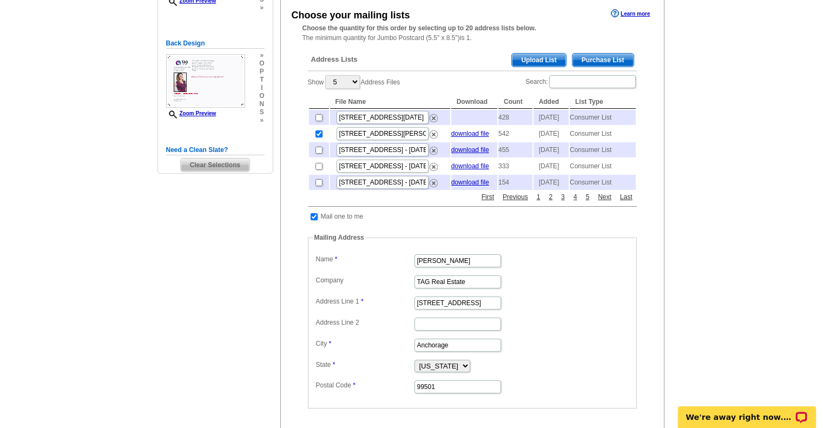
scroll to position [207, 0]
click at [323, 119] on td at bounding box center [319, 116] width 20 height 15
click at [320, 120] on input "checkbox" at bounding box center [319, 117] width 7 height 7
checkbox input "true"
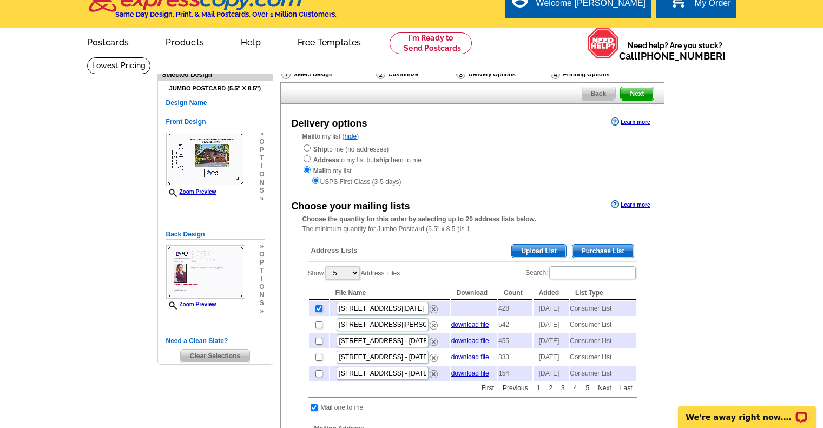
scroll to position [0, 0]
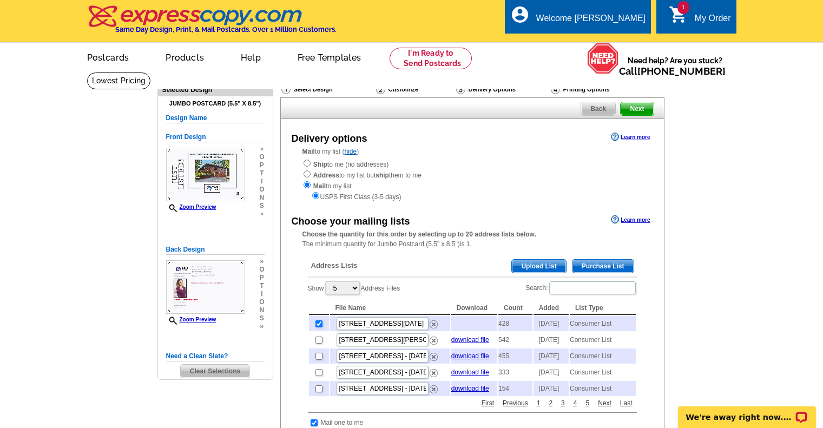
click at [647, 114] on span "Next" at bounding box center [637, 108] width 32 height 13
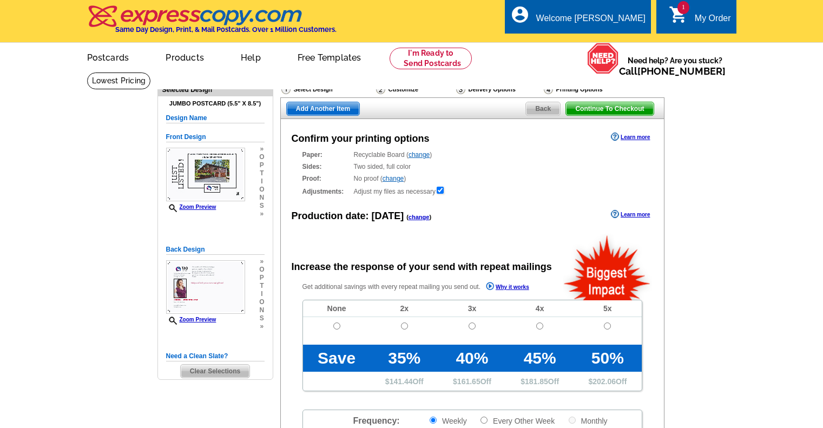
radio input "false"
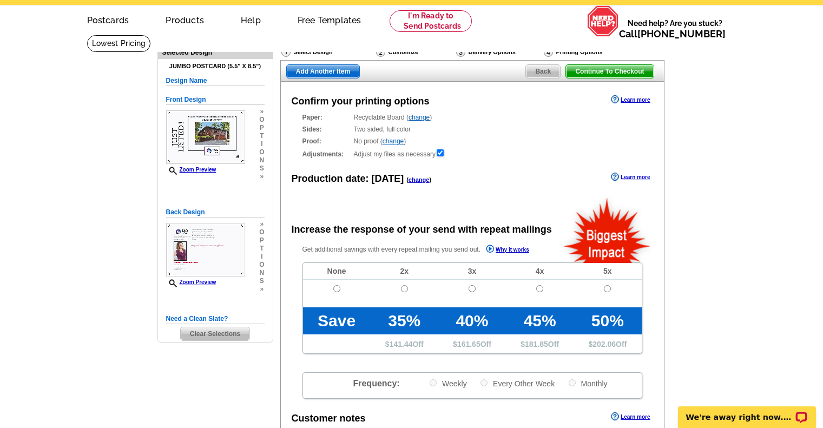
scroll to position [38, 0]
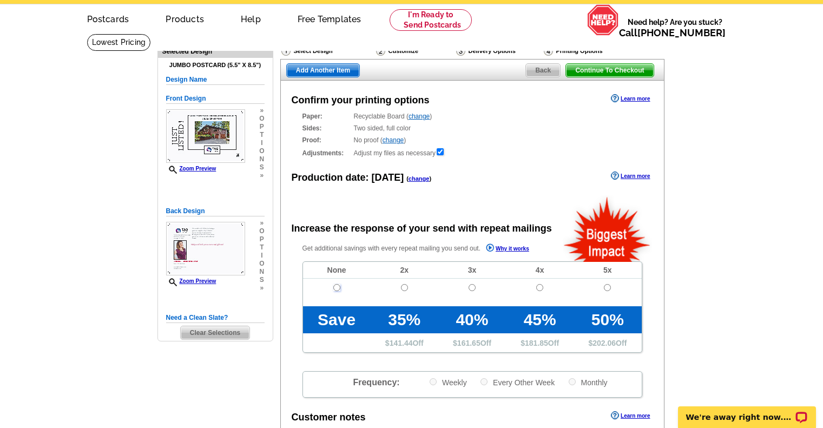
click at [338, 289] on input "radio" at bounding box center [336, 287] width 7 height 7
radio input "true"
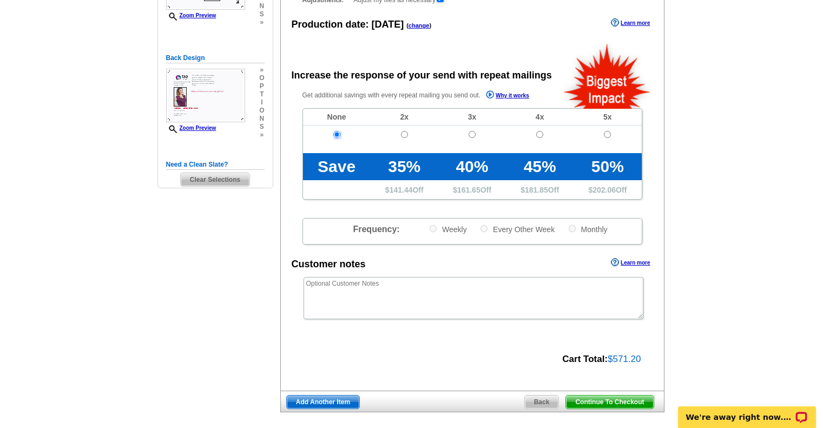
scroll to position [195, 0]
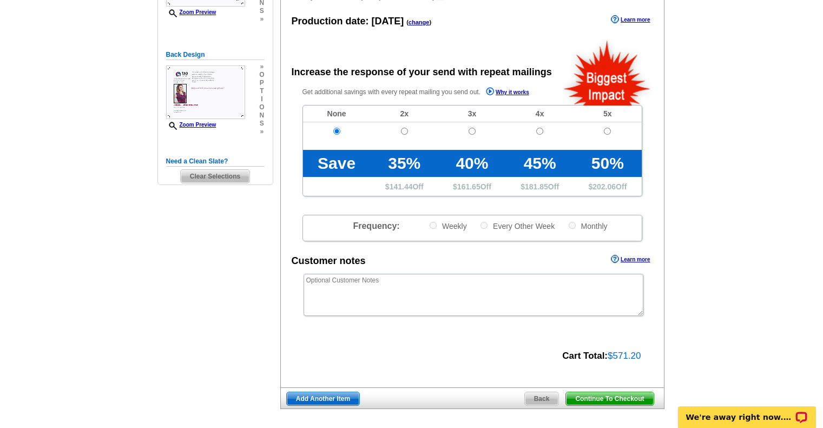
click at [629, 397] on span "Continue To Checkout" at bounding box center [609, 398] width 87 height 13
click at [629, 402] on span "Continue To Checkout" at bounding box center [609, 398] width 87 height 13
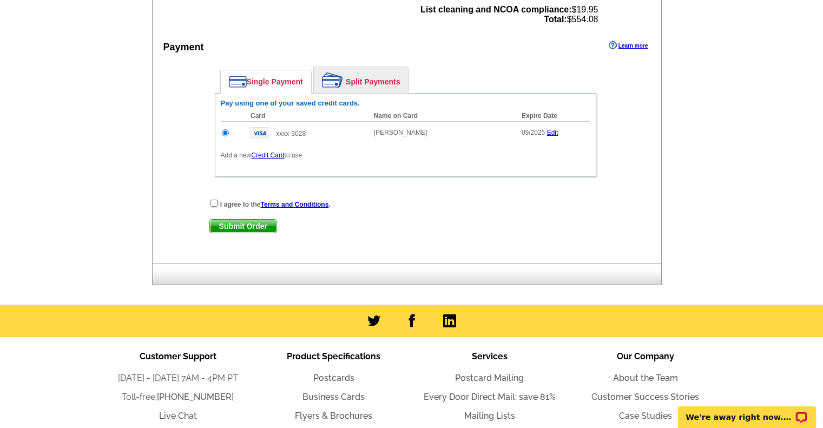
scroll to position [511, 0]
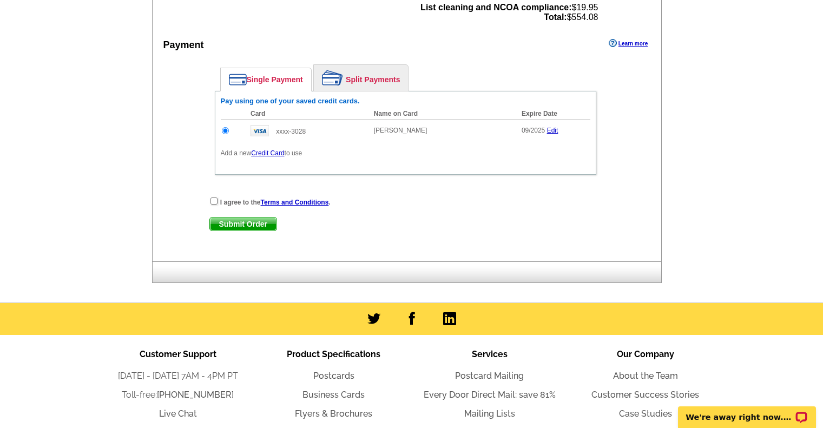
click at [257, 201] on strong "I agree to the Terms and Conditions ." at bounding box center [275, 203] width 110 height 8
click at [215, 198] on div "I agree to the Terms and Conditions ." at bounding box center [405, 201] width 392 height 11
click at [212, 203] on input "checkbox" at bounding box center [214, 201] width 7 height 7
checkbox input "true"
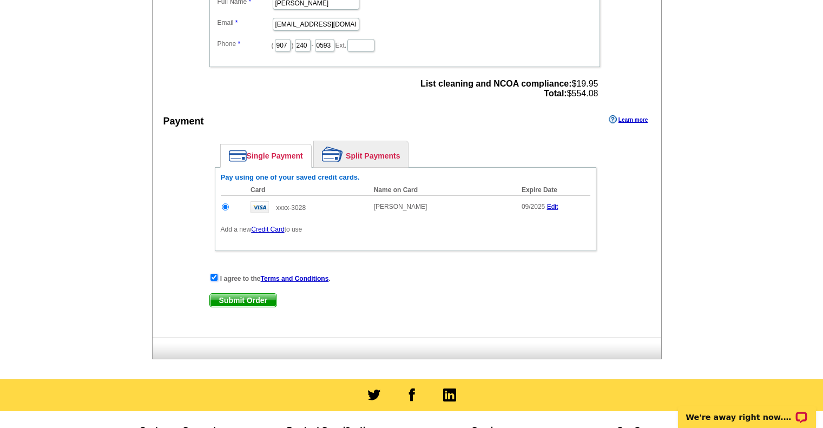
scroll to position [451, 0]
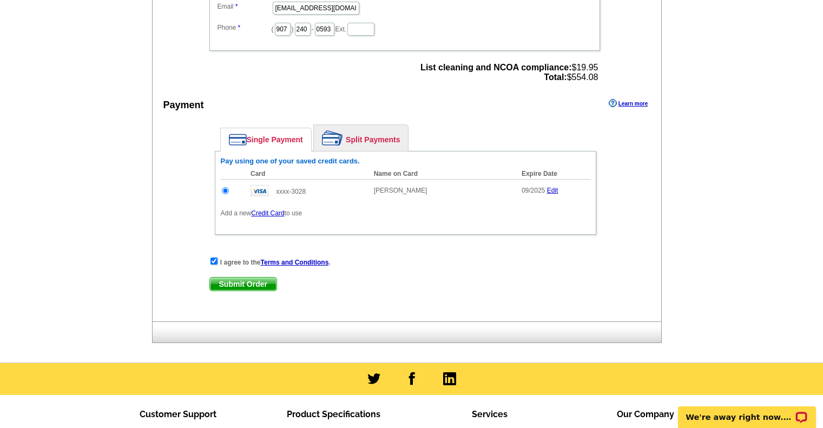
click at [240, 286] on span "Submit Order" at bounding box center [243, 284] width 67 height 13
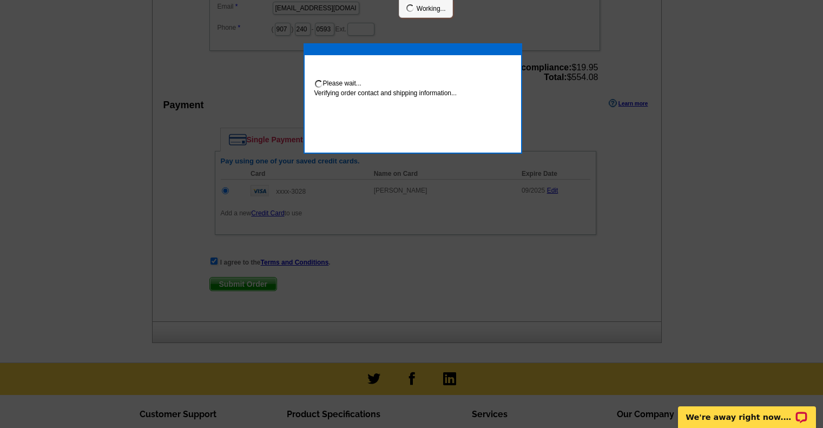
scroll to position [447, 0]
